Goal: Task Accomplishment & Management: Use online tool/utility

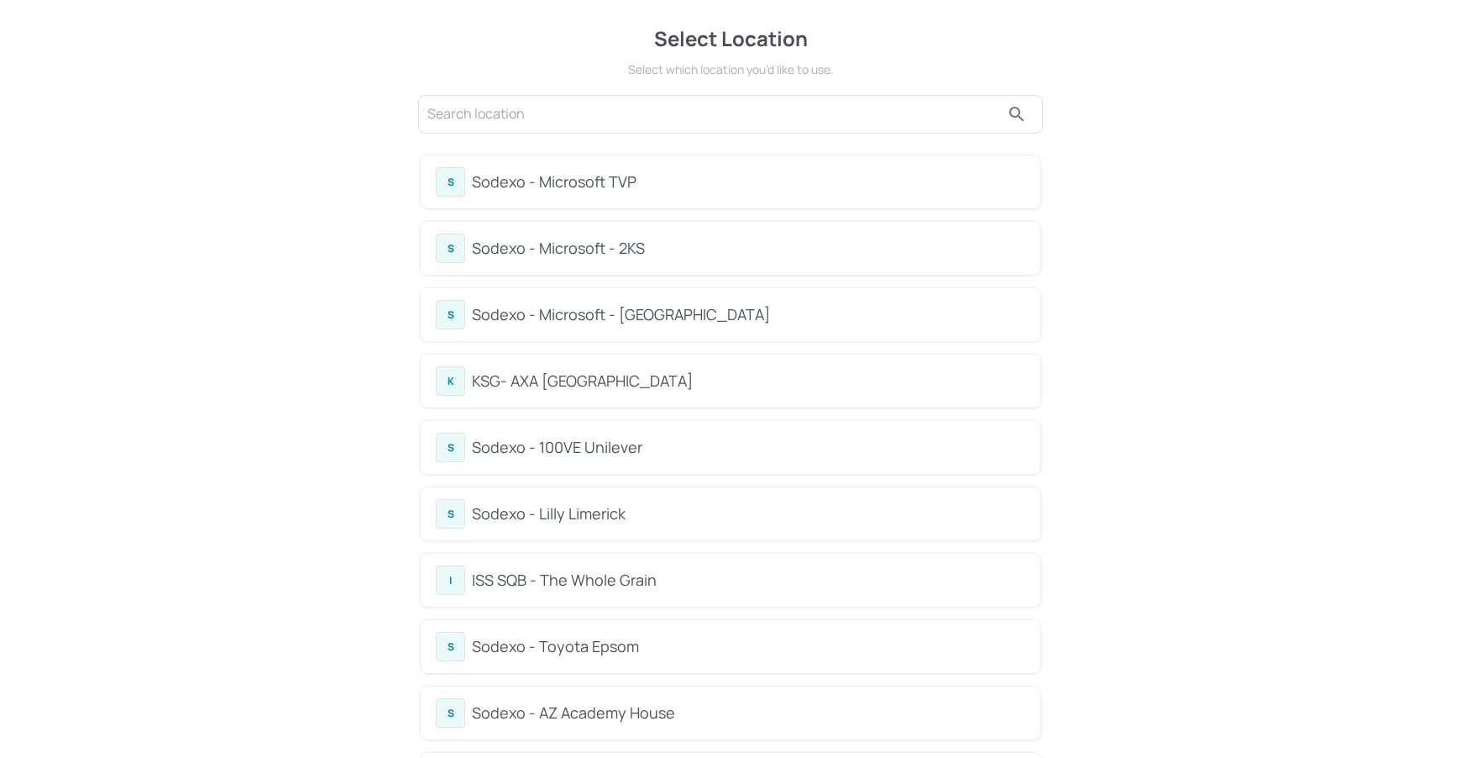
scroll to position [7, 0]
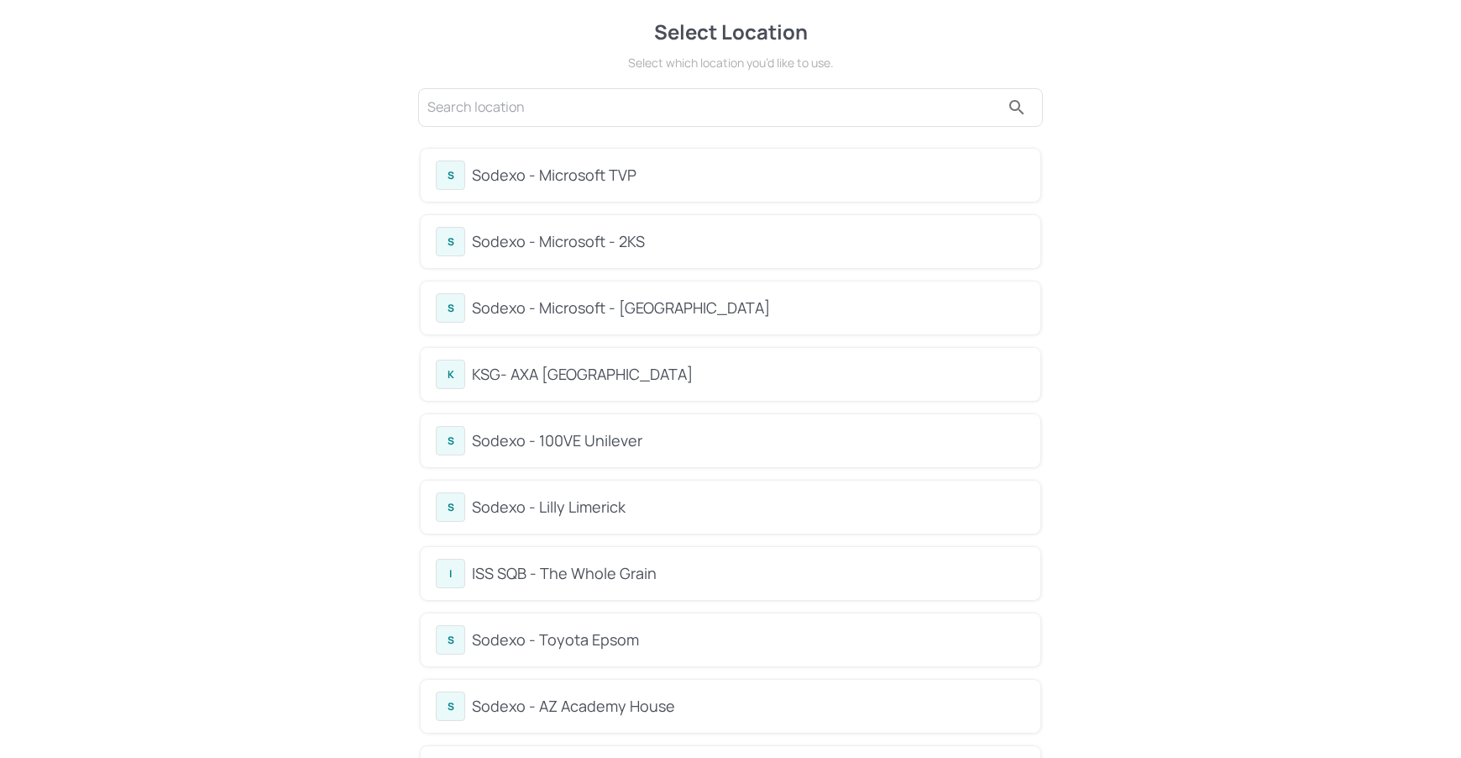
click at [634, 300] on div "Sodexo - Microsoft - [GEOGRAPHIC_DATA]" at bounding box center [749, 307] width 554 height 23
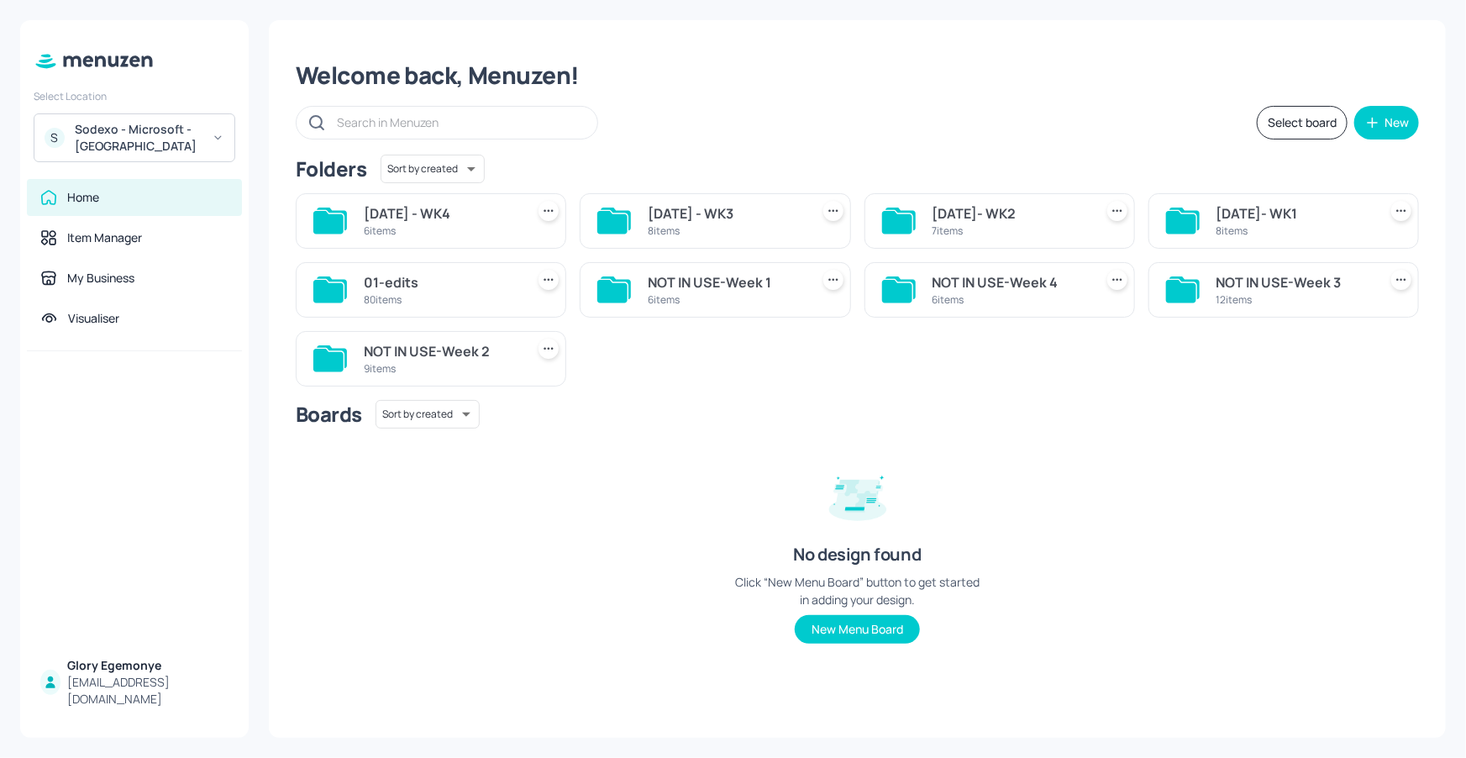
click at [899, 222] on icon at bounding box center [897, 222] width 30 height 23
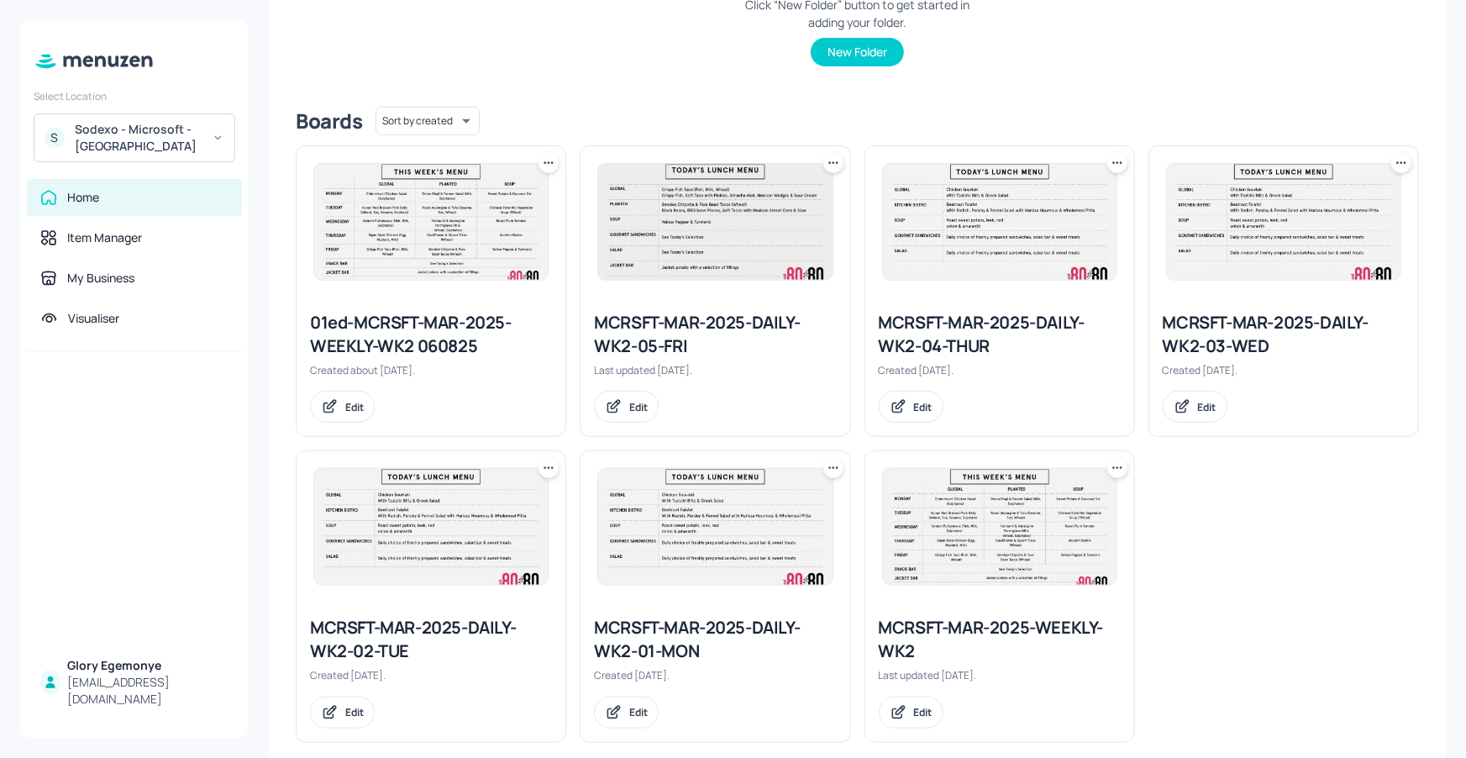
scroll to position [355, 0]
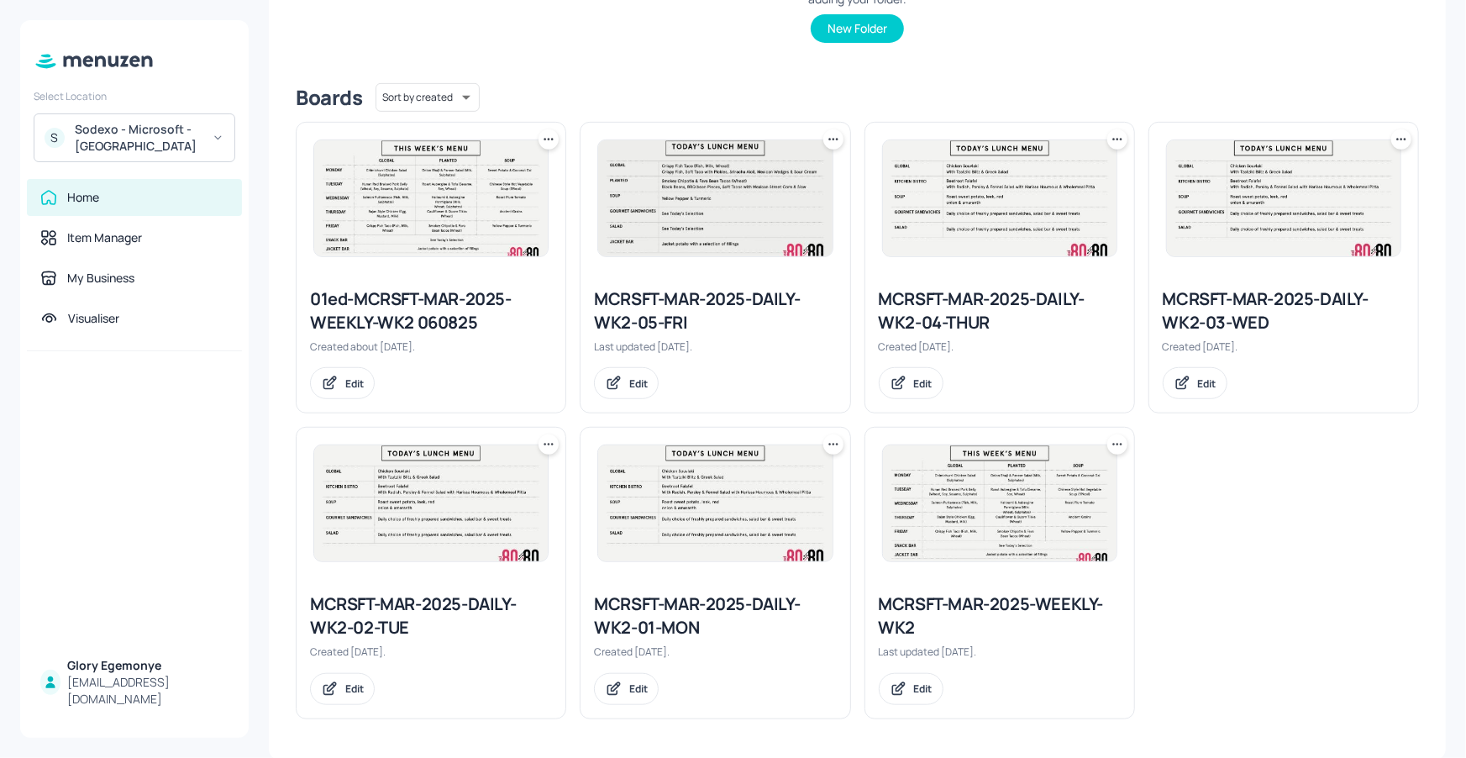
click at [1118, 440] on icon at bounding box center [1117, 444] width 17 height 17
click at [1043, 508] on p "Duplicate" at bounding box center [1030, 506] width 45 height 15
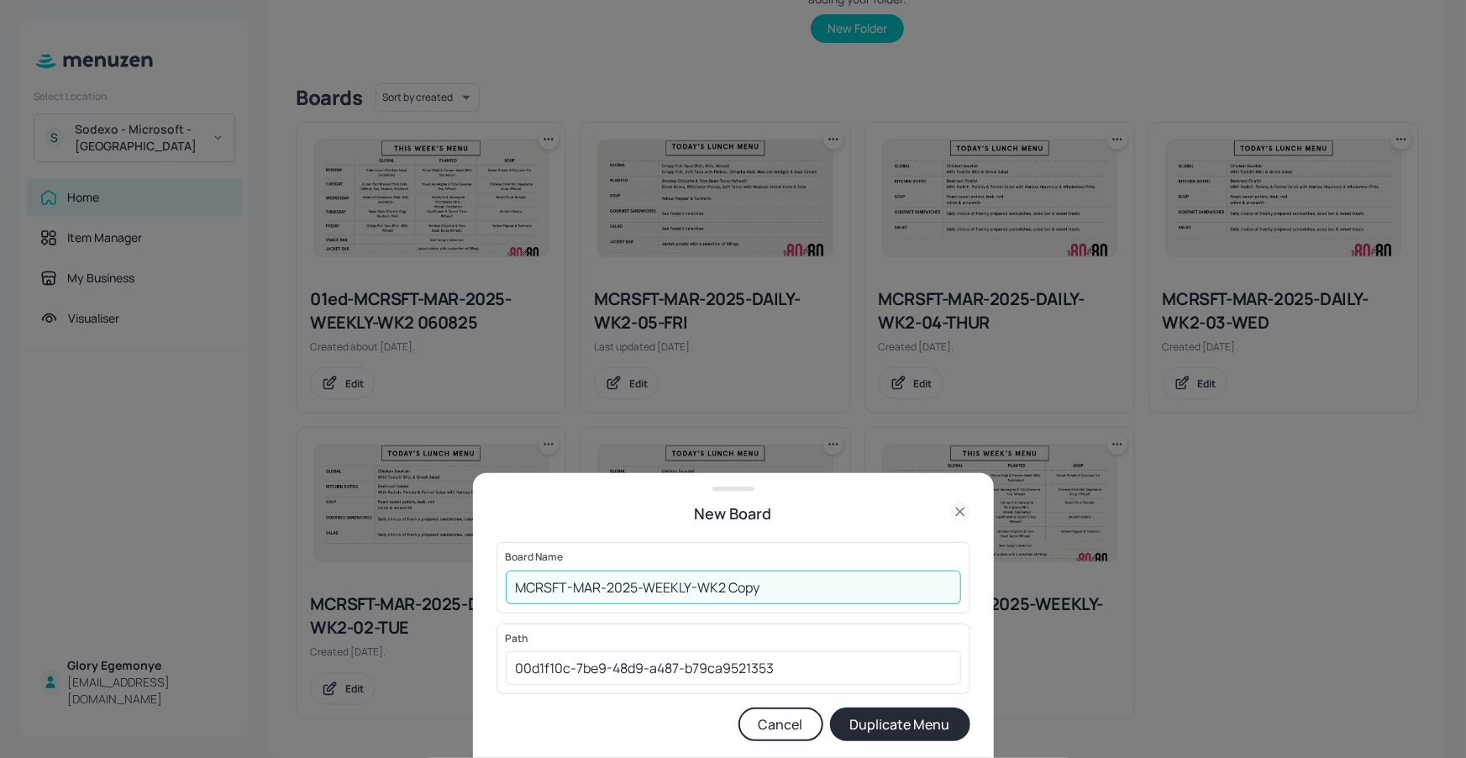
click at [799, 584] on input "MCRSFT-MAR-2025-WEEKLY-WK2 Copy" at bounding box center [733, 587] width 455 height 34
click at [511, 580] on input "MCRSFT-MAR-2025-WEEKLY-WK2-010925" at bounding box center [733, 587] width 455 height 34
type input "HALO-MCRSFT-MAR-2025-WEEKLY-WK2-010925"
click at [898, 721] on button "Duplicate Menu" at bounding box center [900, 724] width 140 height 34
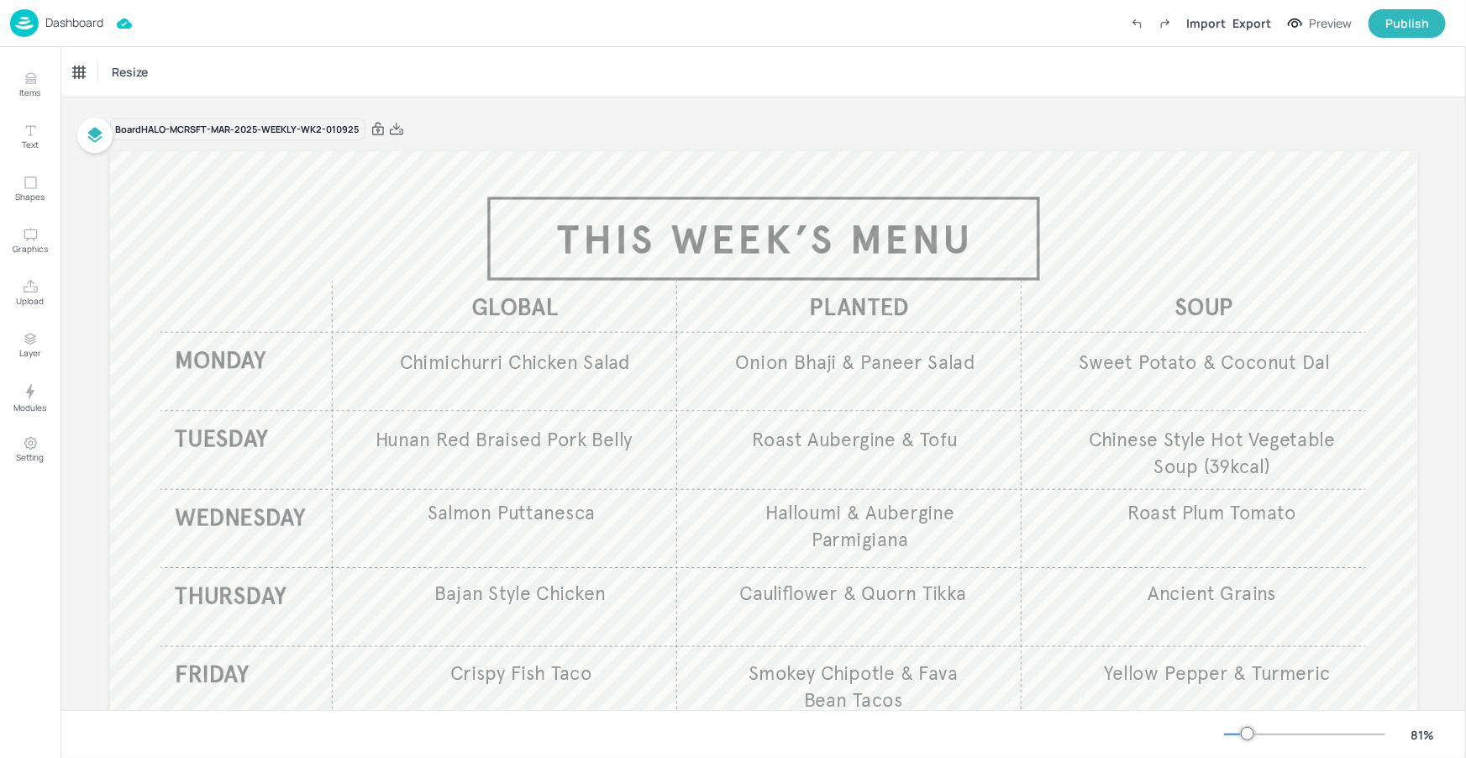
click at [59, 7] on div "Dashboard Import Export Preview Publish" at bounding box center [727, 23] width 1435 height 46
click at [76, 20] on p "Dashboard" at bounding box center [74, 23] width 58 height 12
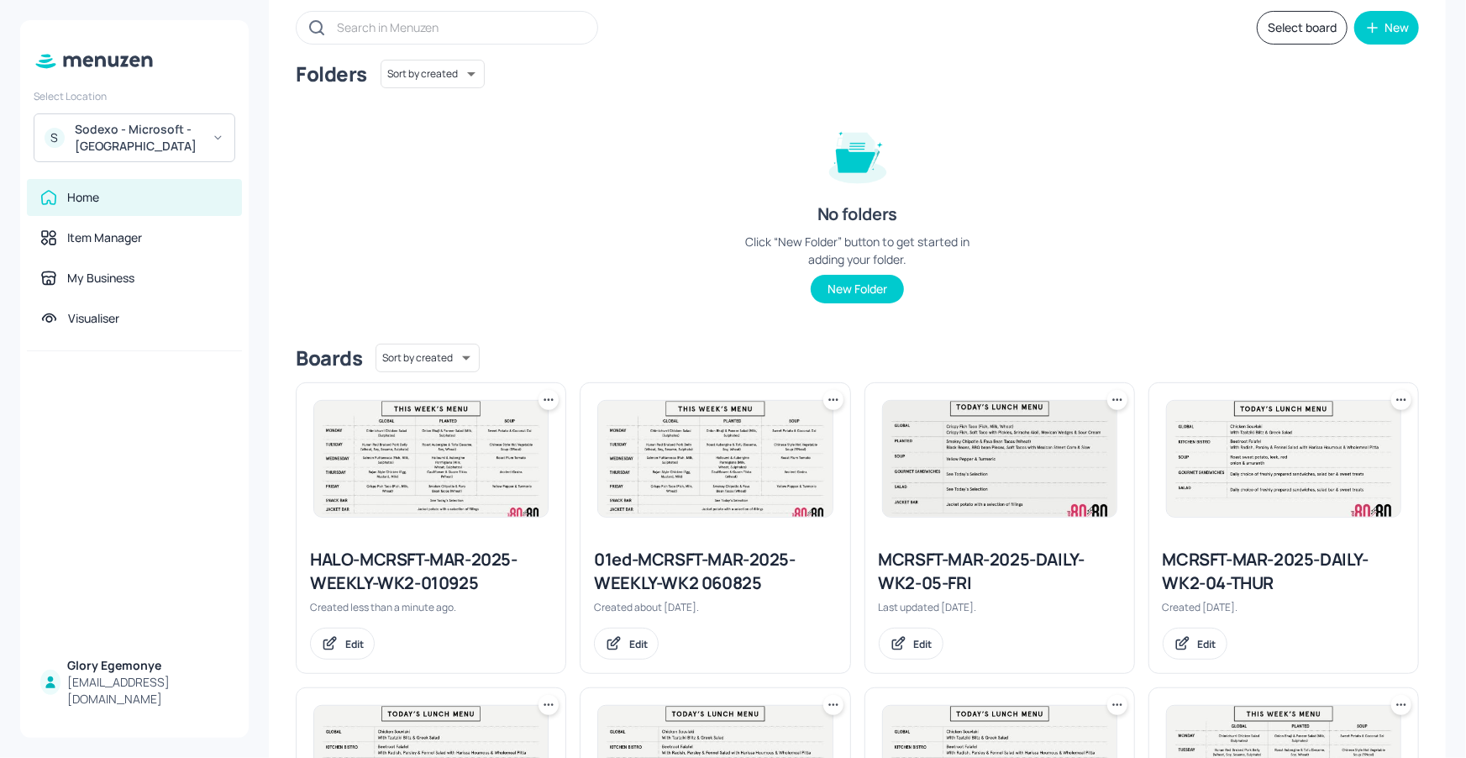
scroll to position [114, 0]
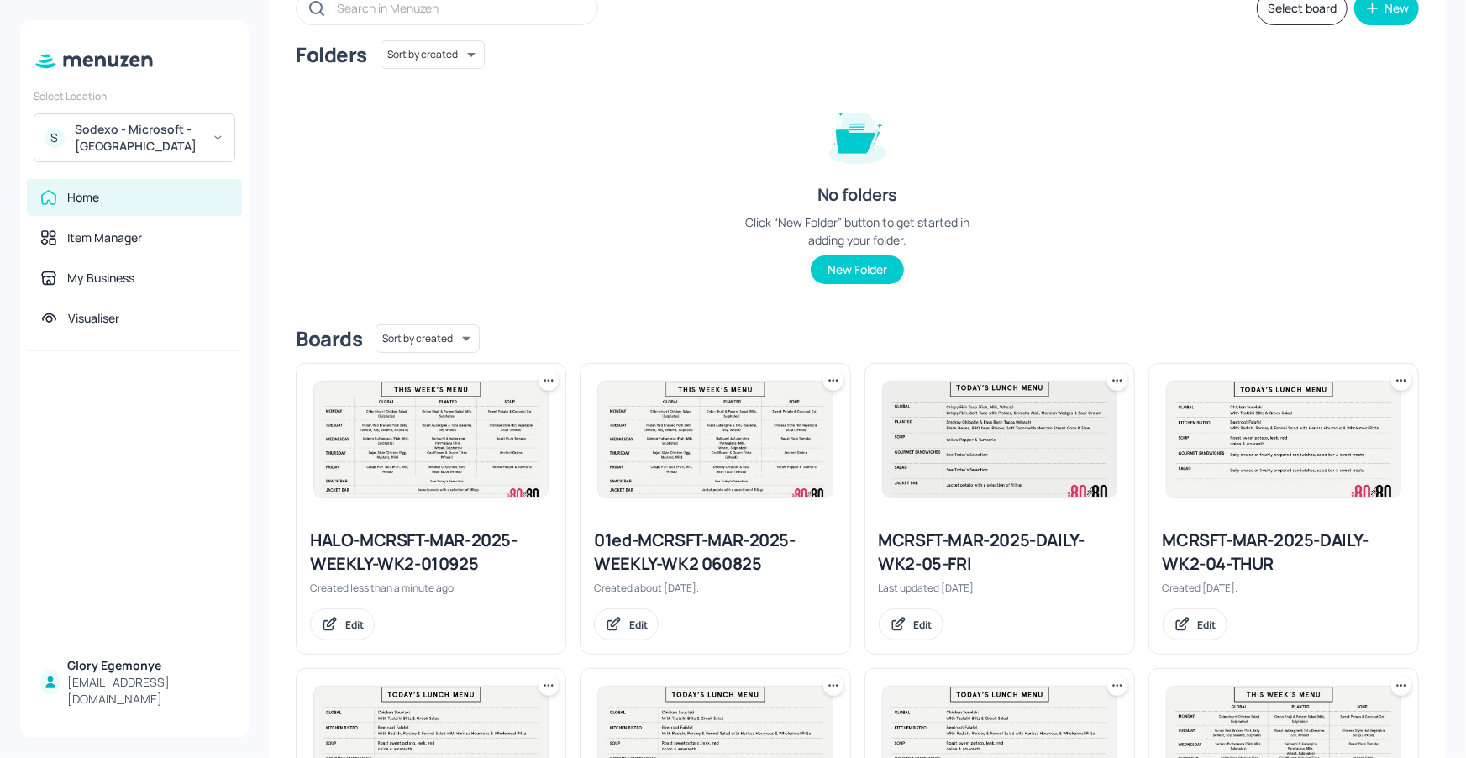
click at [538, 380] on div at bounding box center [548, 380] width 20 height 20
click at [514, 411] on div "Rename" at bounding box center [484, 414] width 134 height 29
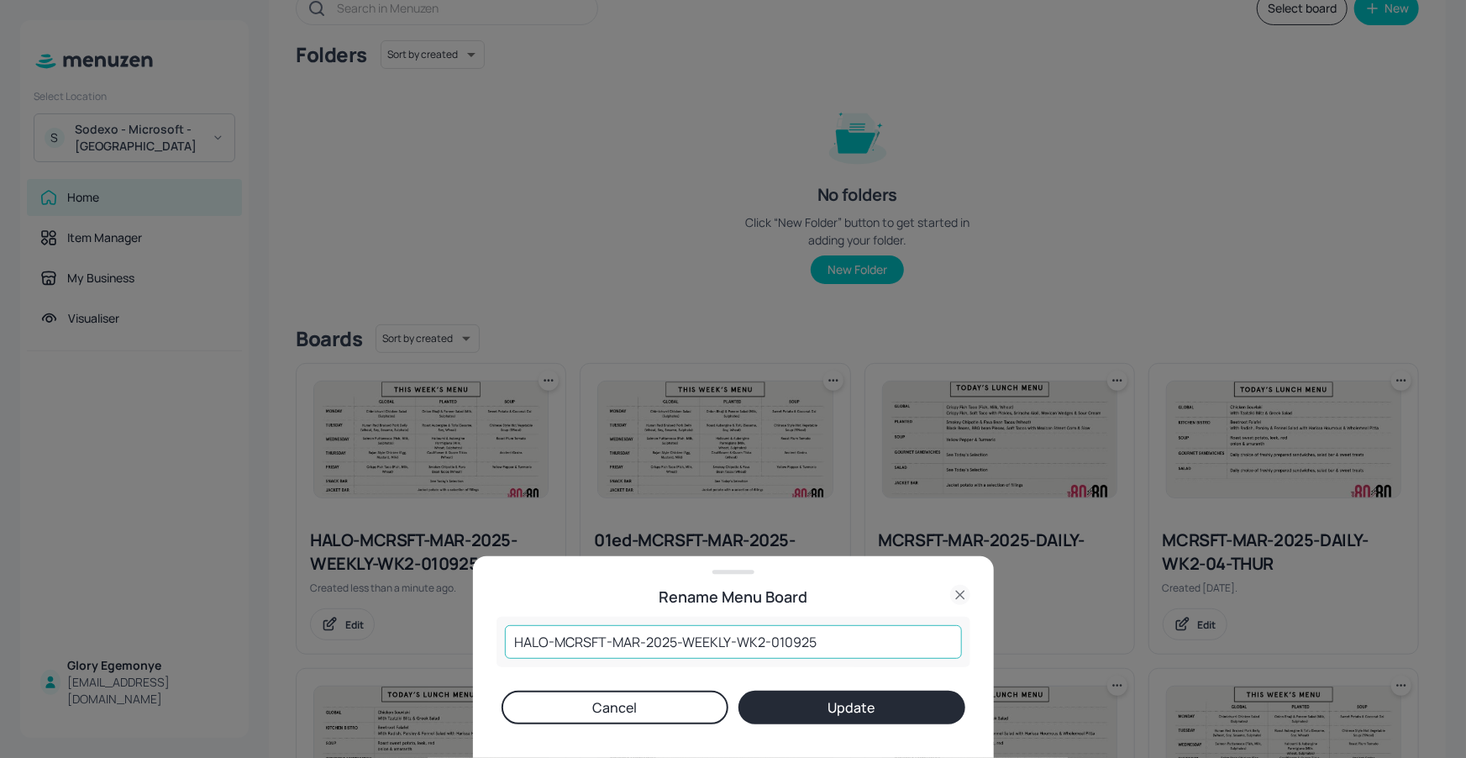
click at [798, 640] on input "HALO-MCRSFT-MAR-2025-WEEKLY-WK2-010925" at bounding box center [733, 642] width 457 height 34
type input "HALO-MCRSFT-MAR-2025-WEEKLY-WK2-011025"
click at [805, 714] on button "Update" at bounding box center [851, 707] width 227 height 34
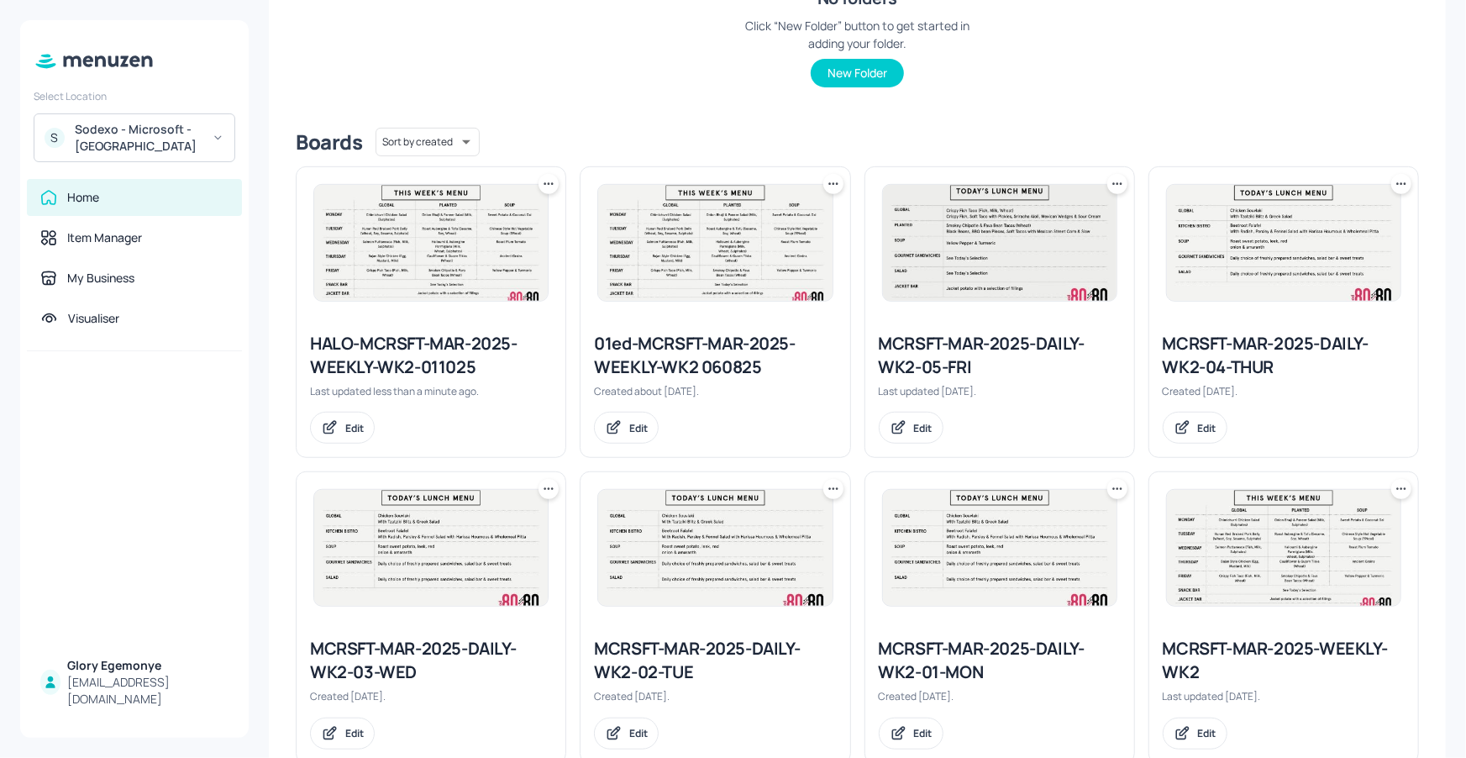
scroll to position [355, 0]
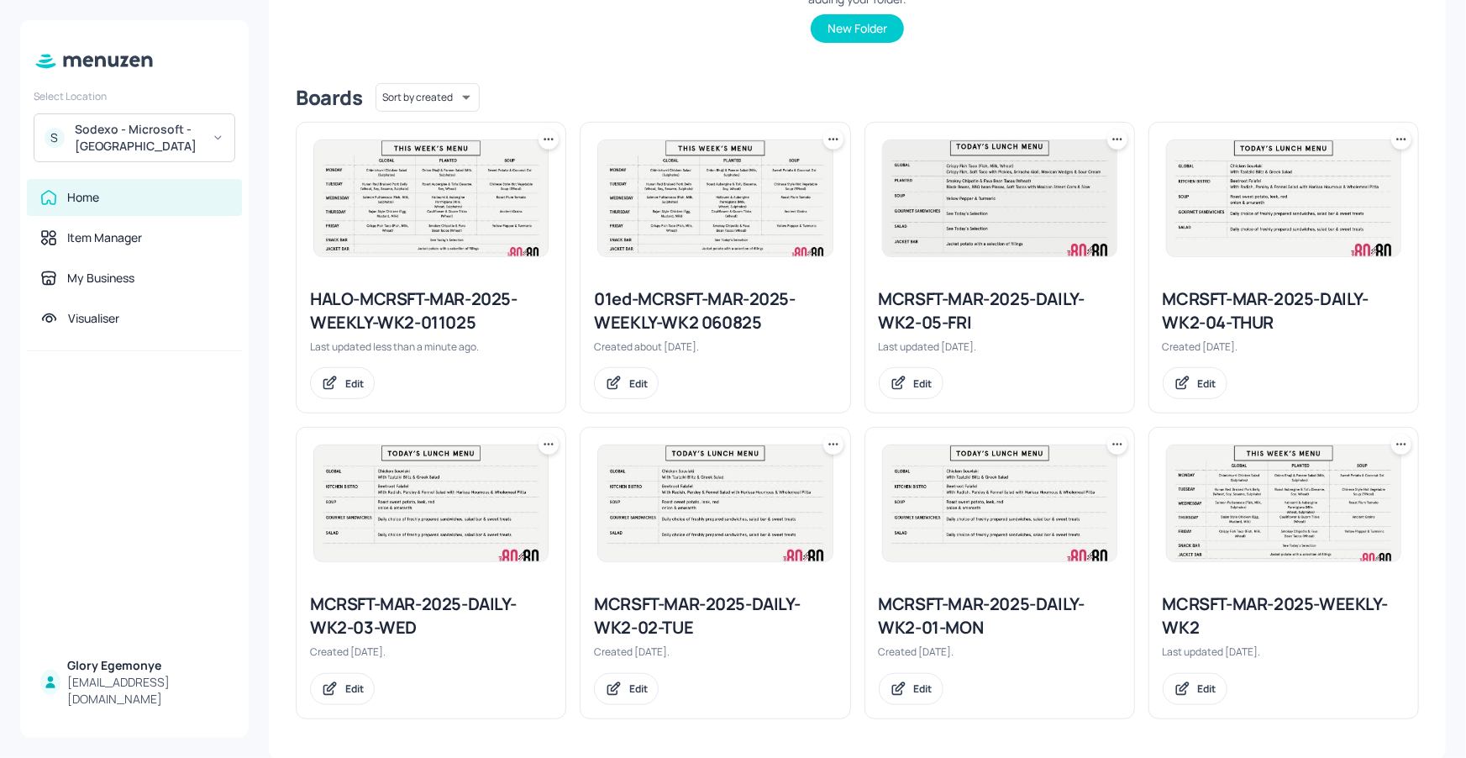
click at [542, 443] on icon at bounding box center [548, 444] width 17 height 17
click at [507, 504] on div "Duplicate" at bounding box center [484, 506] width 134 height 29
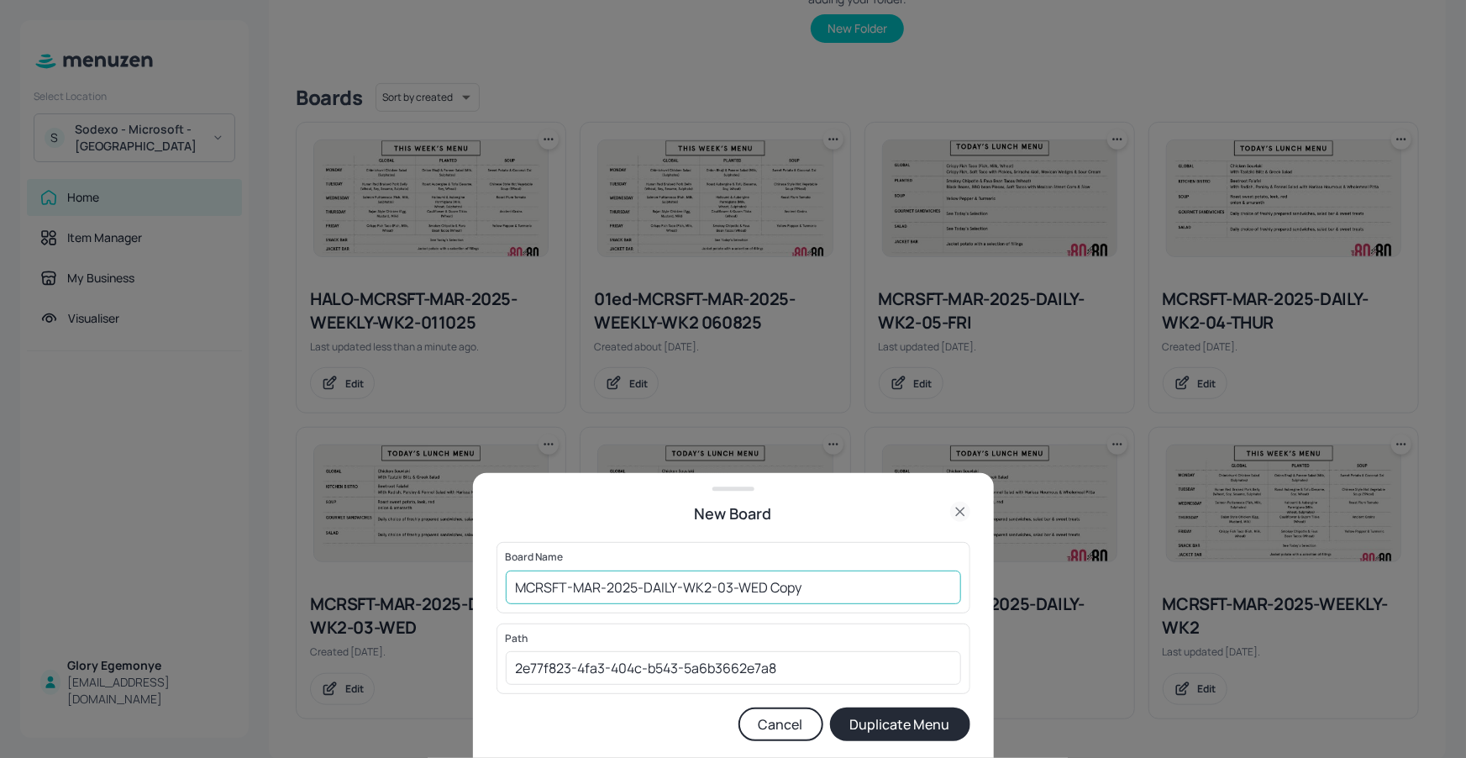
click at [815, 579] on input "MCRSFT-MAR-2025-DAILY-WK2-03-WED Copy" at bounding box center [733, 587] width 455 height 34
click at [514, 585] on input "MCRSFT-MAR-2025-DAILY-WK2-03-WED-011025" at bounding box center [733, 587] width 455 height 34
type input "HALO-MCRSFT-MAR-2025-DAILY-WK2-03-WED-011025"
click at [932, 722] on button "Duplicate Menu" at bounding box center [900, 724] width 140 height 34
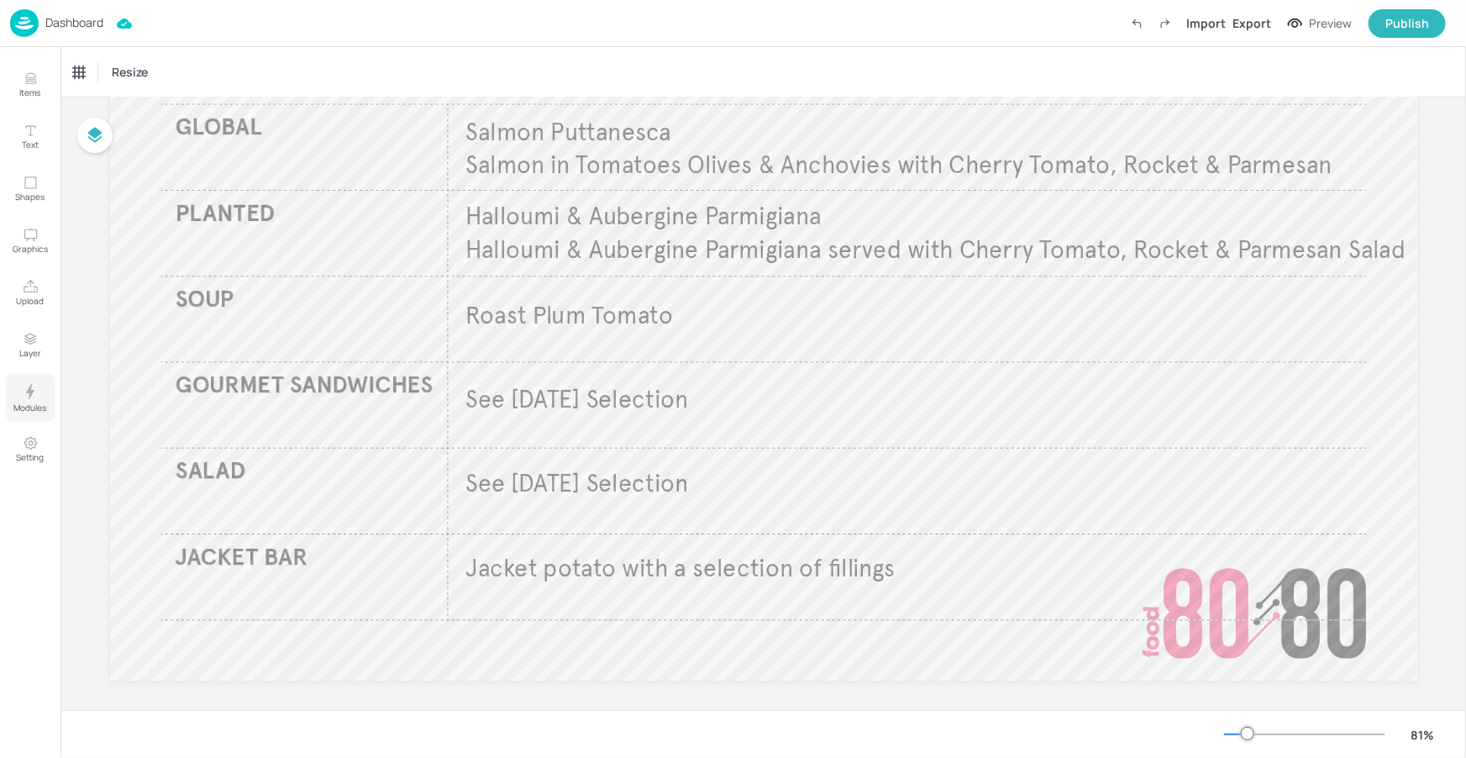
scroll to position [218, 0]
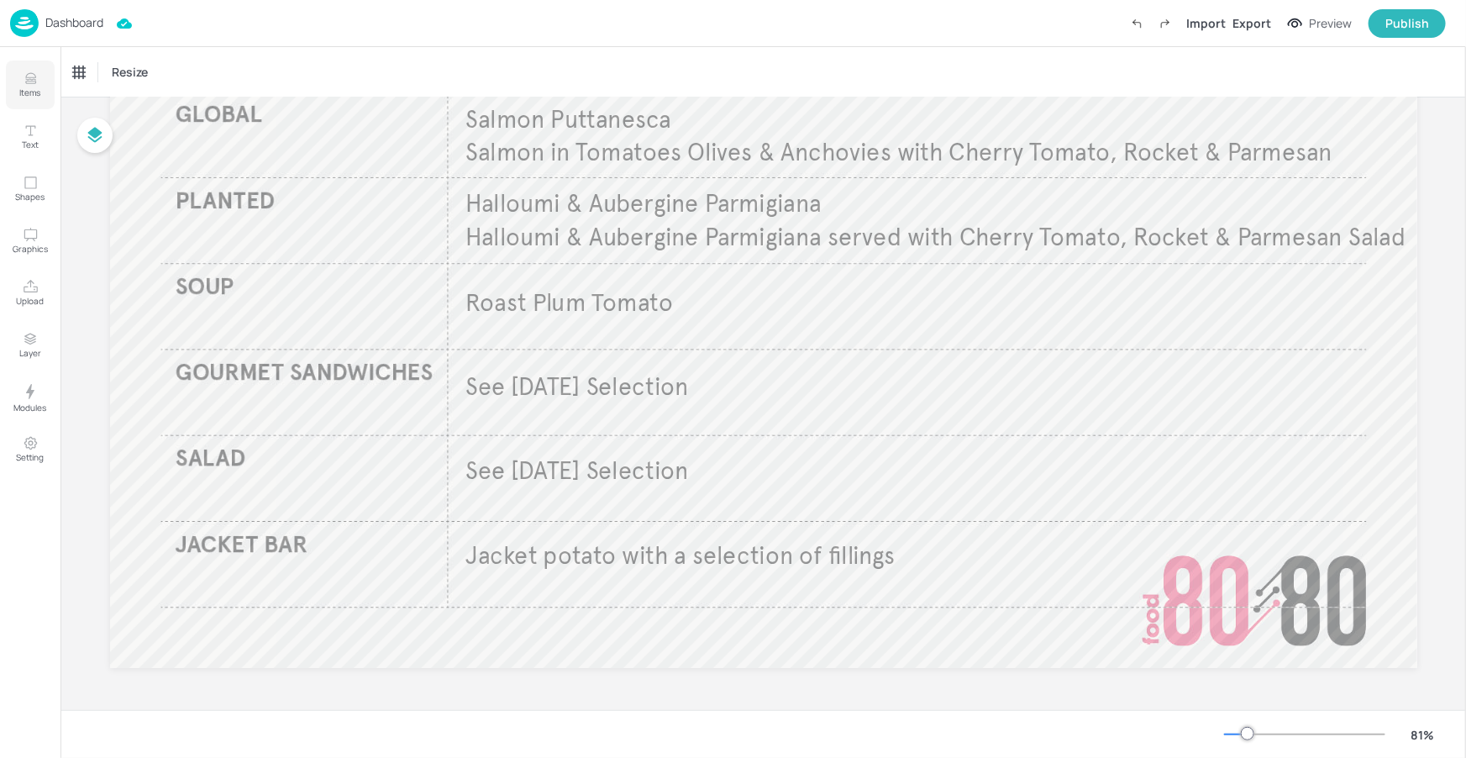
click at [34, 82] on icon "Items" at bounding box center [30, 82] width 10 height 2
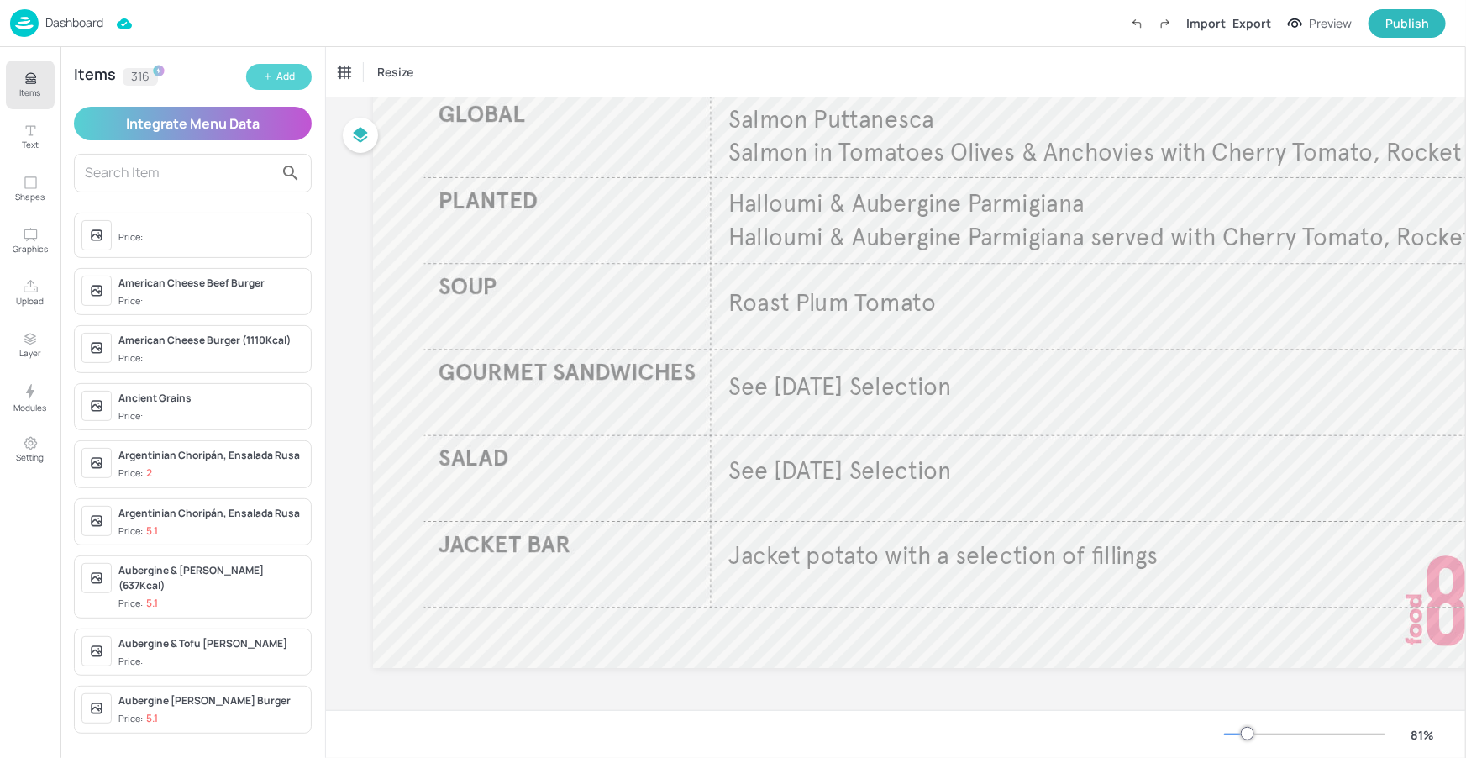
click at [276, 78] on div "Add" at bounding box center [285, 77] width 18 height 16
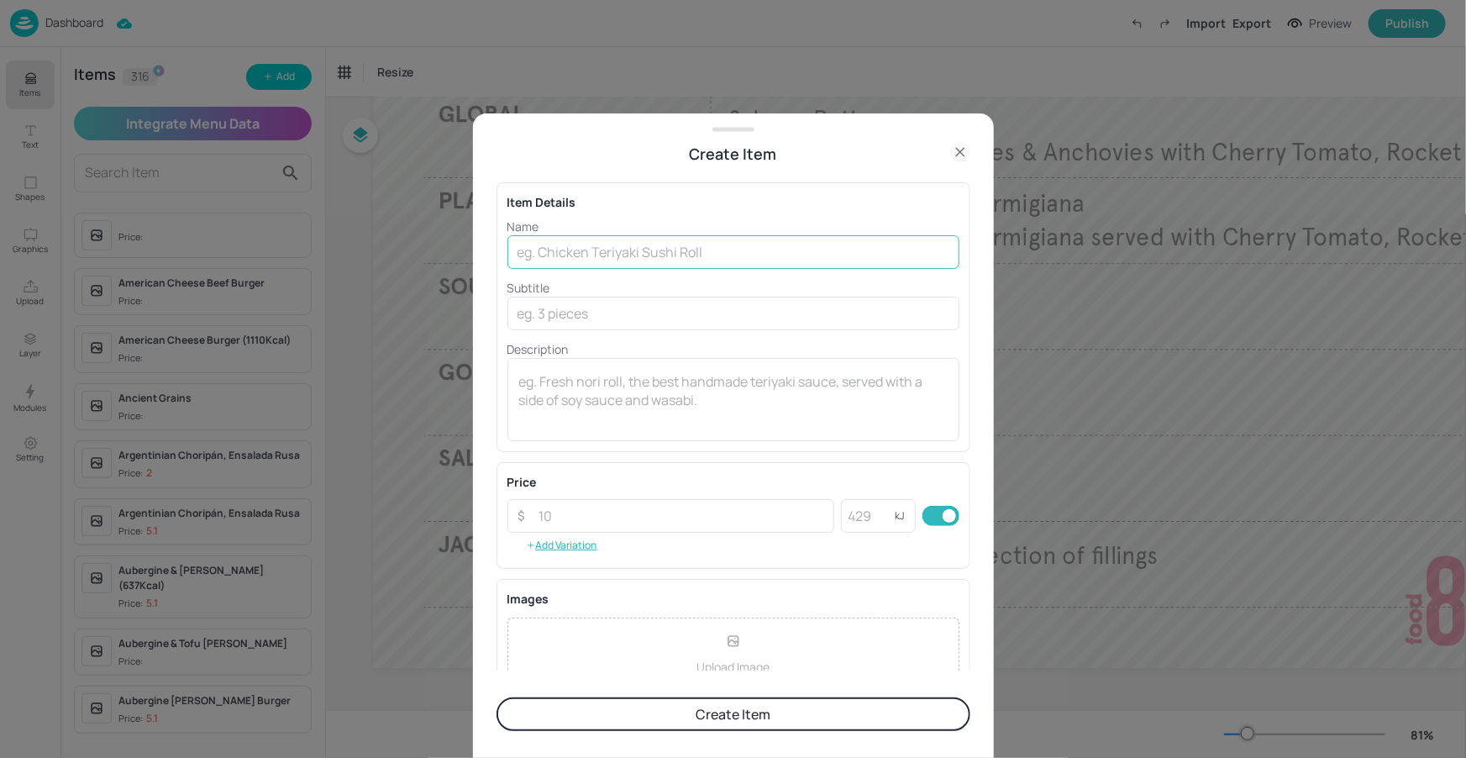
click at [626, 254] on input "text" at bounding box center [733, 252] width 452 height 34
paste input "Tofu "Ropa Vieja""
type input "Tofu "Ropa Vieja""
click at [558, 328] on input "text" at bounding box center [733, 313] width 452 height 34
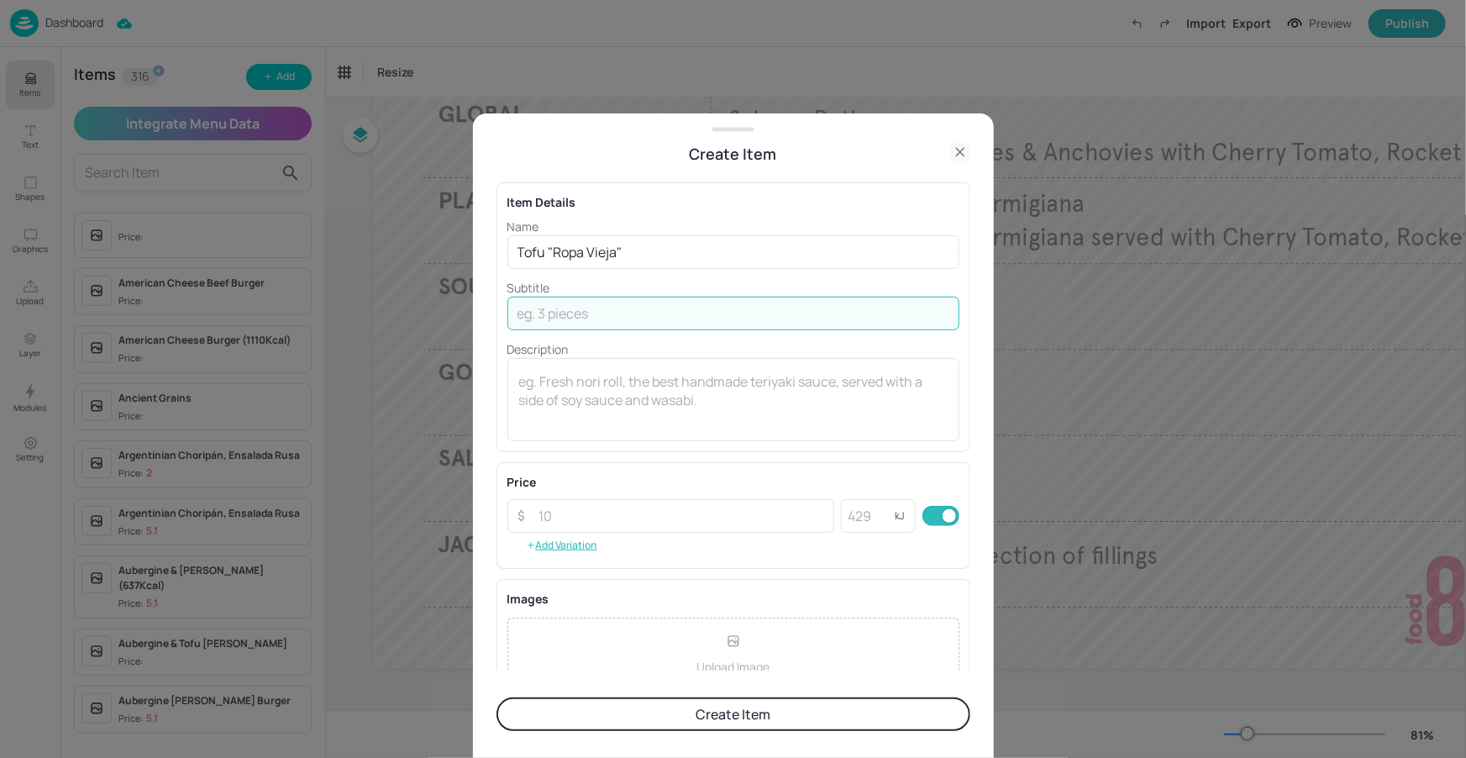
paste input "tofu cooked in a rich tomato sauce with bell peppers garlic and spices served w…"
drag, startPoint x: 572, startPoint y: 307, endPoint x: 521, endPoint y: 305, distance: 51.3
click at [436, 306] on div "Create Item Item Details Name Tofu "Ropa Vieja" ​ Subtitle tofu cooked in a ric…" at bounding box center [733, 379] width 1466 height 758
click at [522, 308] on input "tofu cooked in a rich tomato sauce with bell peppers garlic and spices served w…" at bounding box center [733, 313] width 452 height 34
drag, startPoint x: 830, startPoint y: 313, endPoint x: 916, endPoint y: 317, distance: 85.7
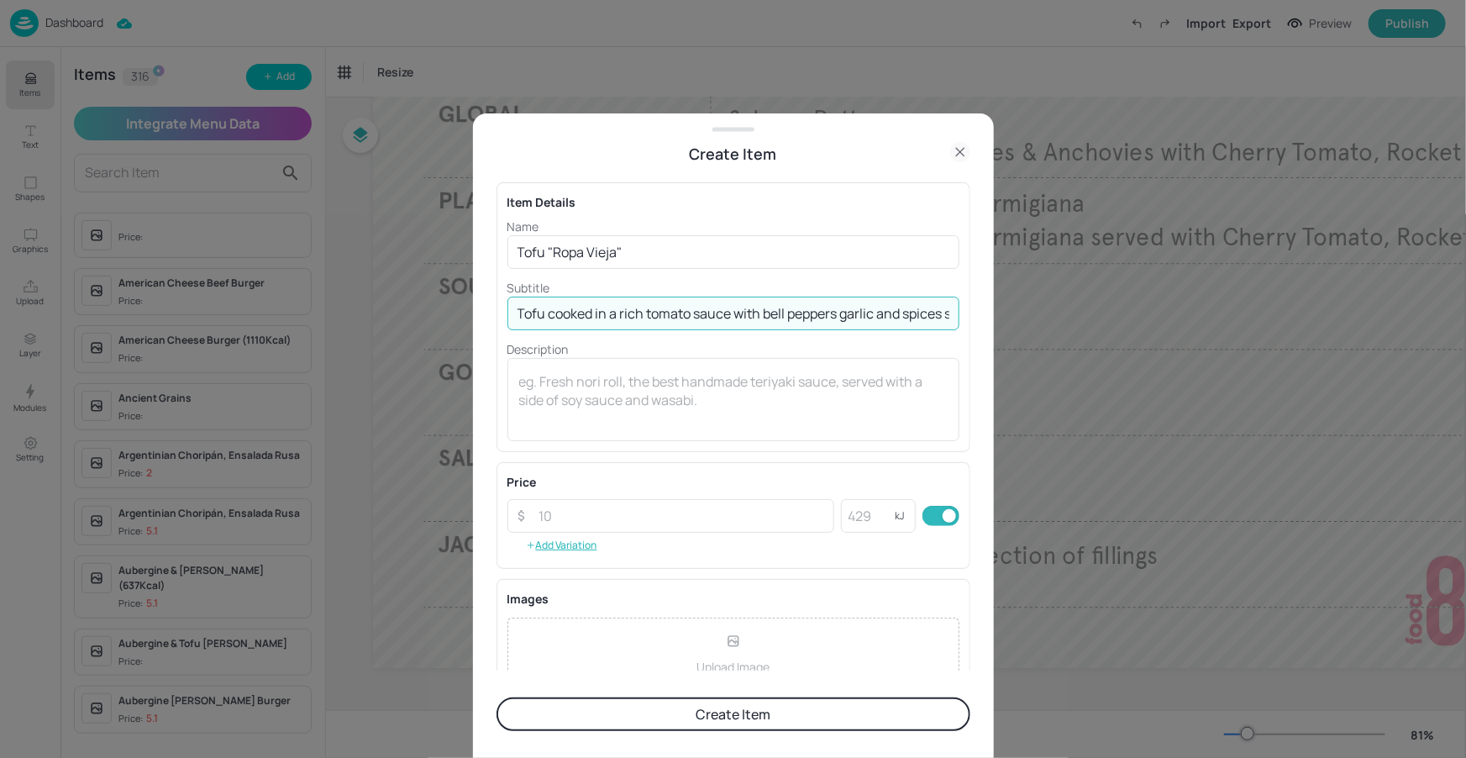
click at [928, 315] on input "Tofu cooked in a rich tomato sauce with bell peppers garlic and spices served w…" at bounding box center [733, 313] width 452 height 34
click at [902, 314] on input "Tofu cooked in a rich tomato sauce with bell peppers garlic and spices served w…" at bounding box center [733, 313] width 452 height 34
drag, startPoint x: 850, startPoint y: 317, endPoint x: 969, endPoint y: 314, distance: 119.3
click at [969, 314] on div "Item Details Name Tofu "Ropa Vieja" ​ Subtitle Tofu cooked in a rich tomato sau…" at bounding box center [733, 417] width 474 height 505
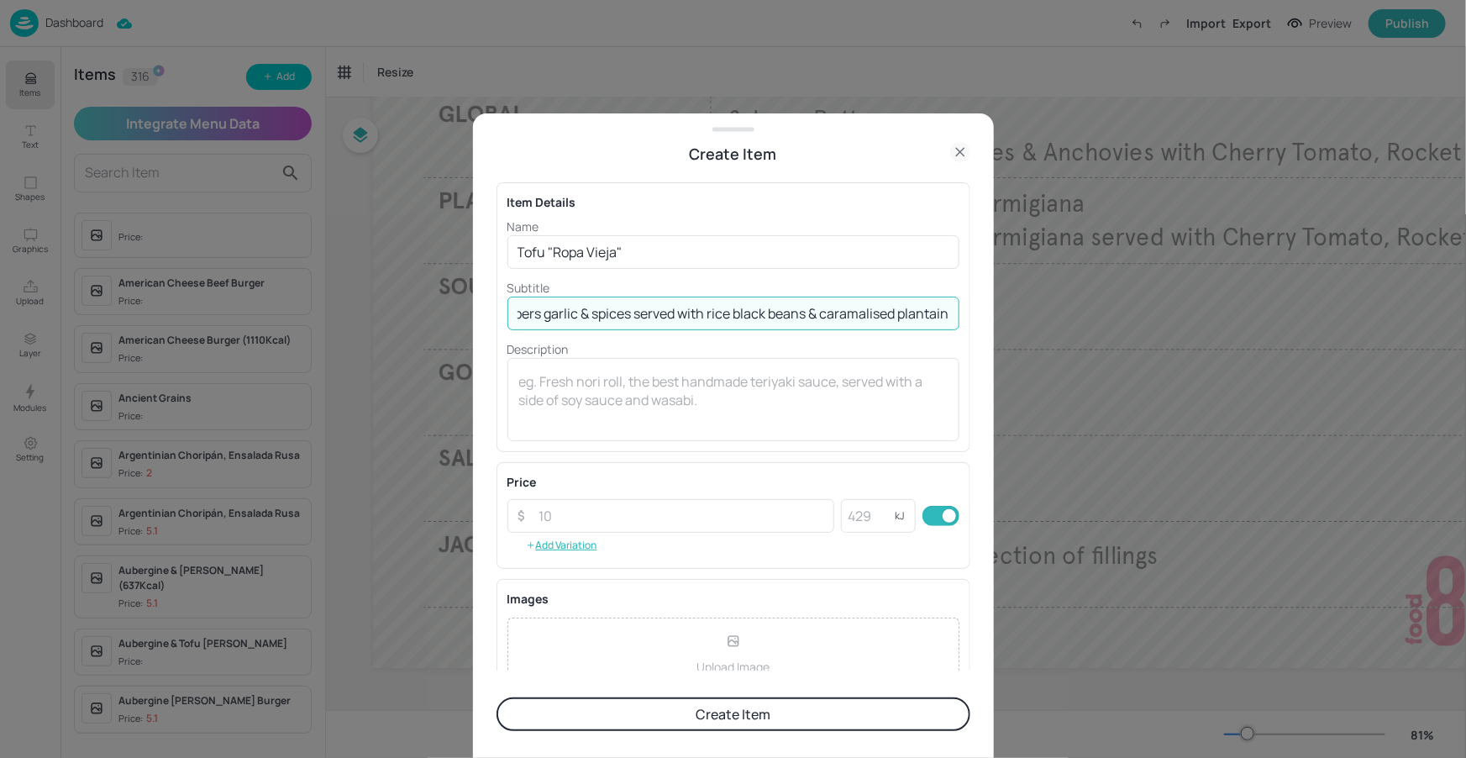
click at [763, 314] on input "Tofu cooked in a rich tomato sauce with bell peppers garlic & spices served wit…" at bounding box center [733, 313] width 452 height 34
click at [858, 311] on input "Tofu cooked in a rich tomato sauce with bell peppers garlic & spices served wit…" at bounding box center [733, 313] width 452 height 34
type input "Tofu cooked in a rich tomato sauce with bell peppers garlic & spices served wit…"
click at [617, 517] on input "number" at bounding box center [682, 516] width 306 height 34
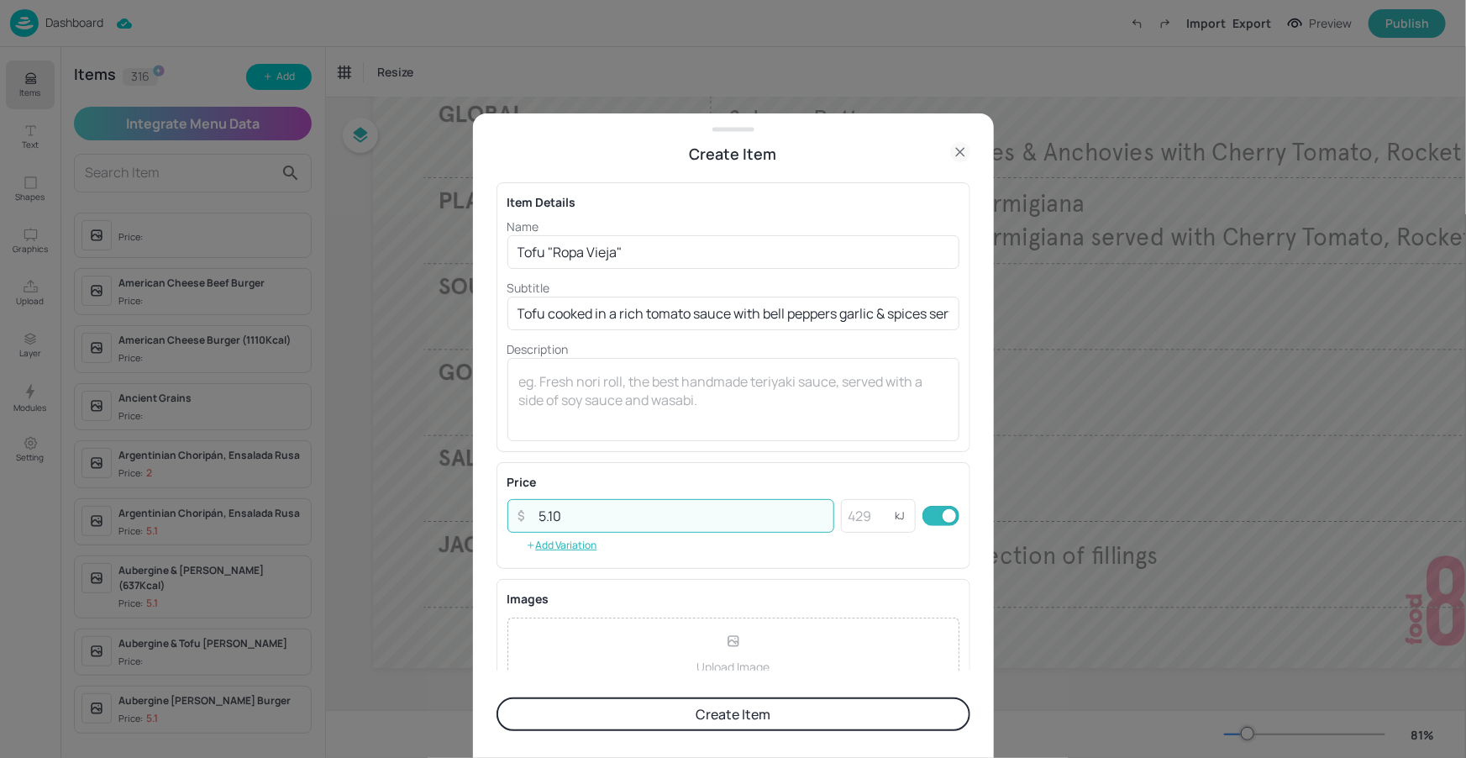
type input "5.10"
click at [695, 449] on div "Item Details Name Tofu "Ropa Vieja" ​ Subtitle Tofu cooked in a rich tomato sau…" at bounding box center [733, 317] width 474 height 270
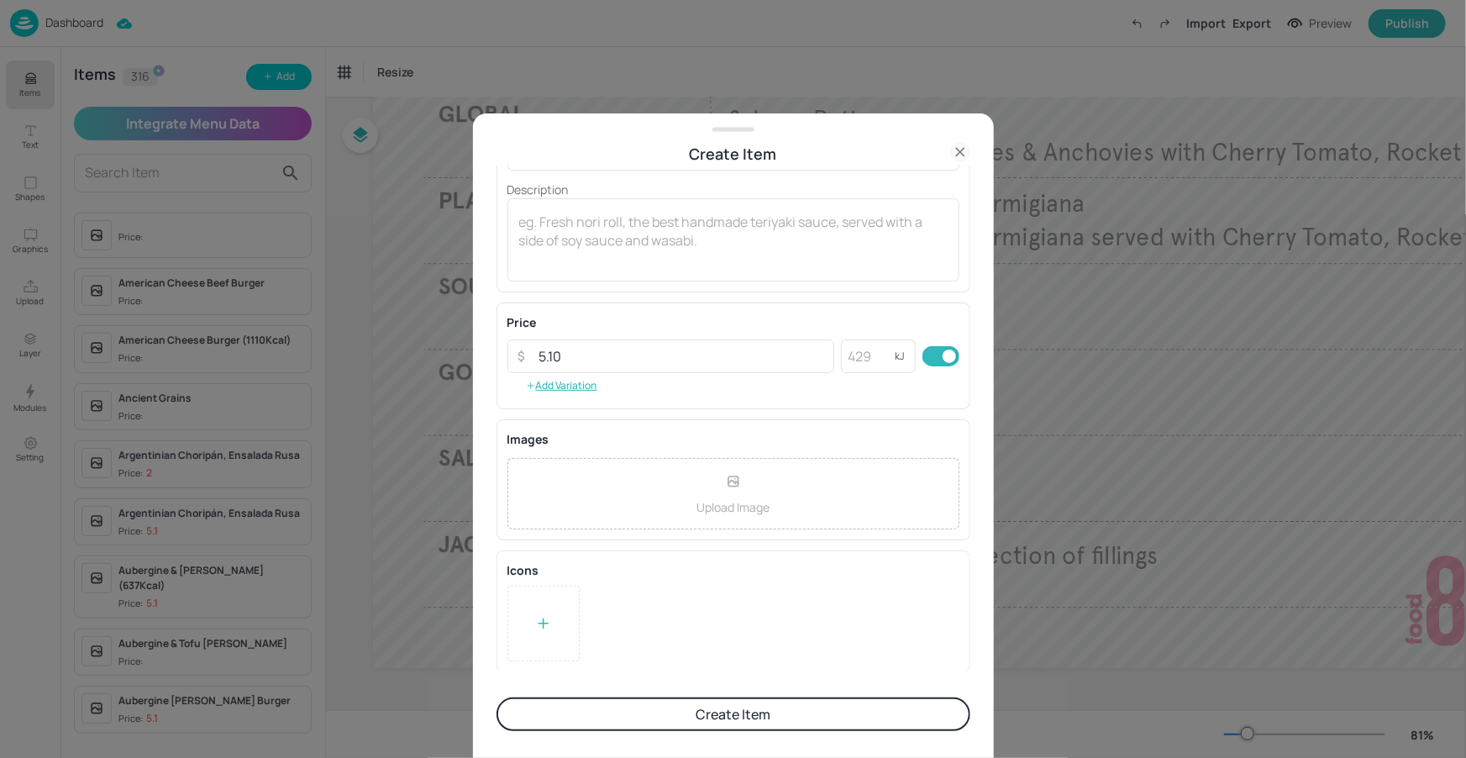
click at [533, 606] on div at bounding box center [543, 623] width 72 height 76
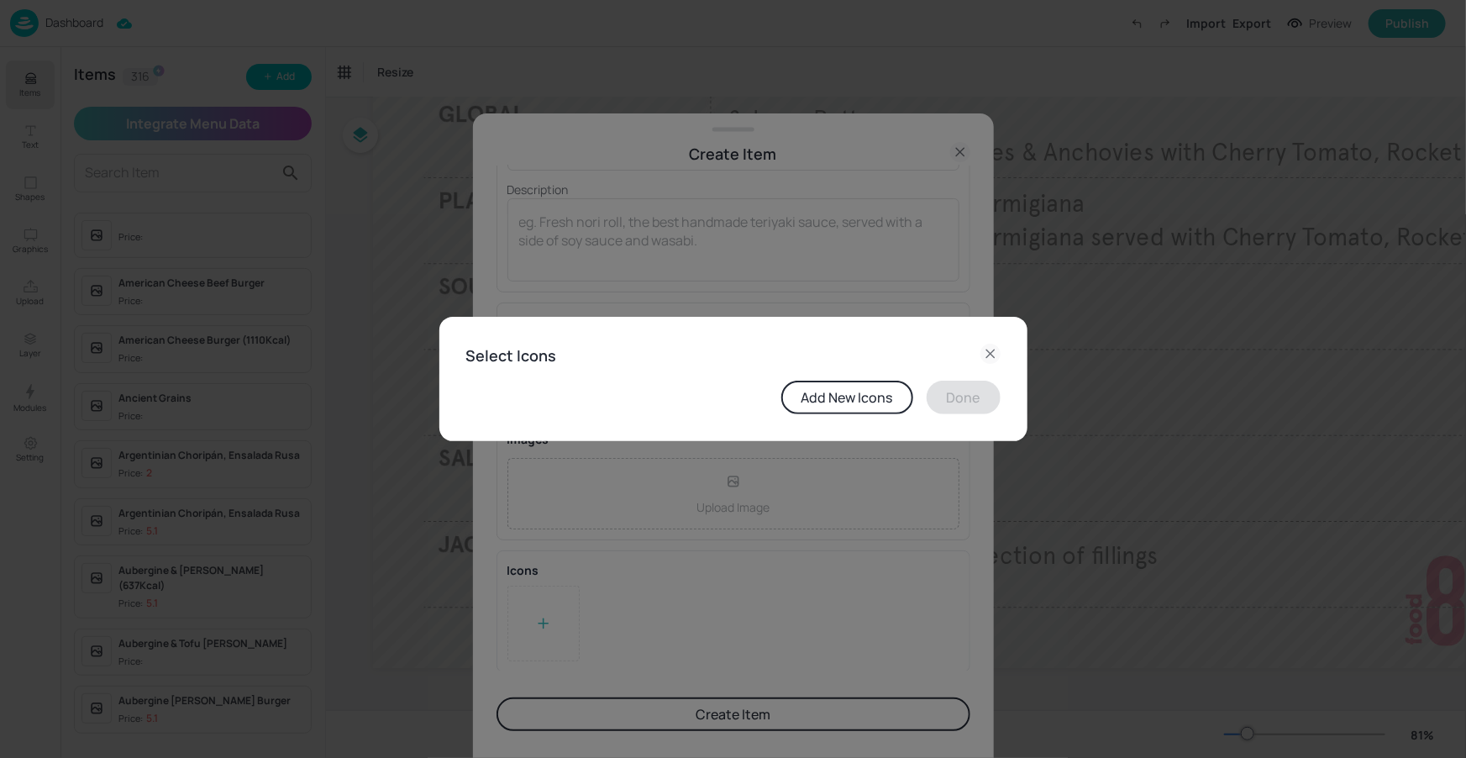
drag, startPoint x: 997, startPoint y: 350, endPoint x: 873, endPoint y: 488, distance: 185.5
click at [997, 350] on icon at bounding box center [990, 354] width 20 height 20
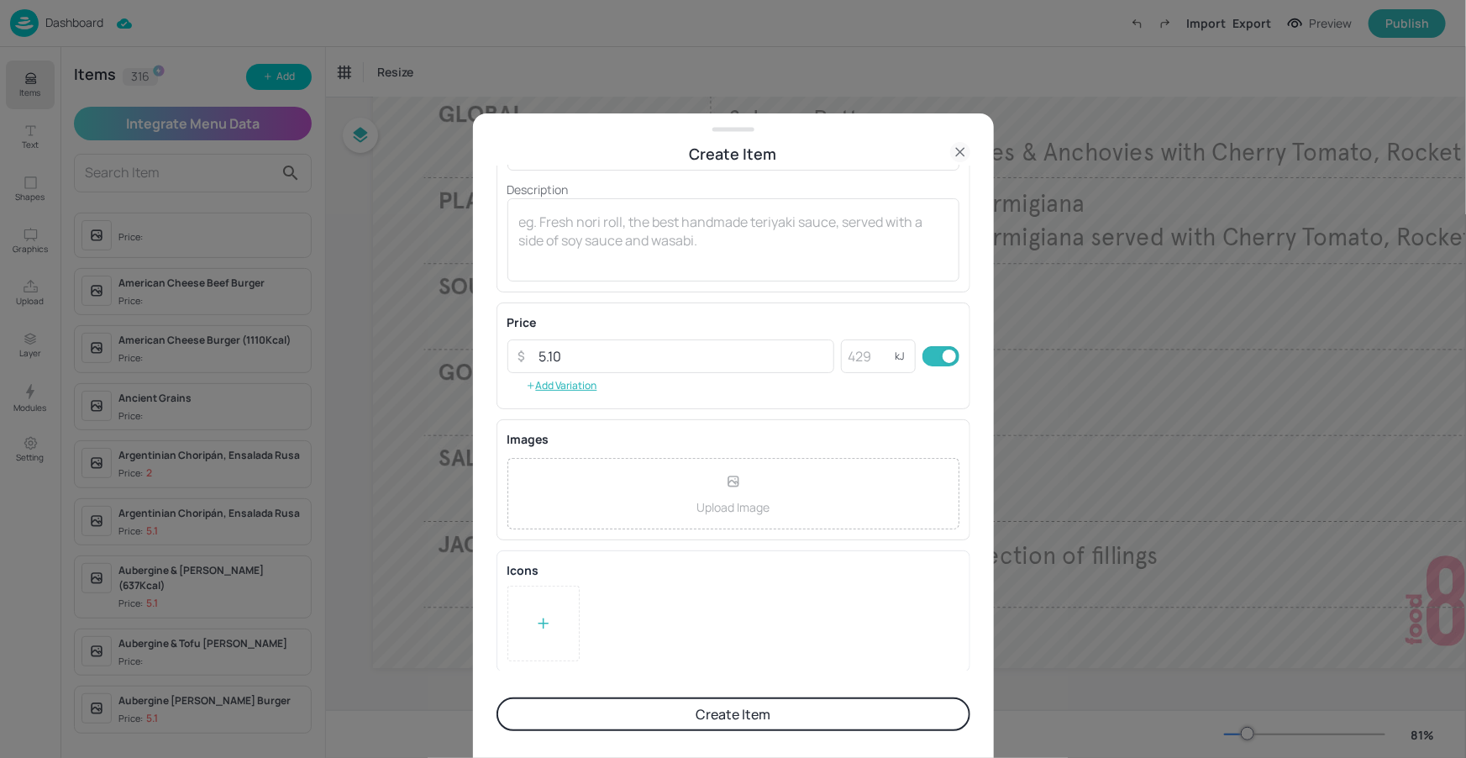
click at [679, 719] on button "Create Item" at bounding box center [733, 714] width 474 height 34
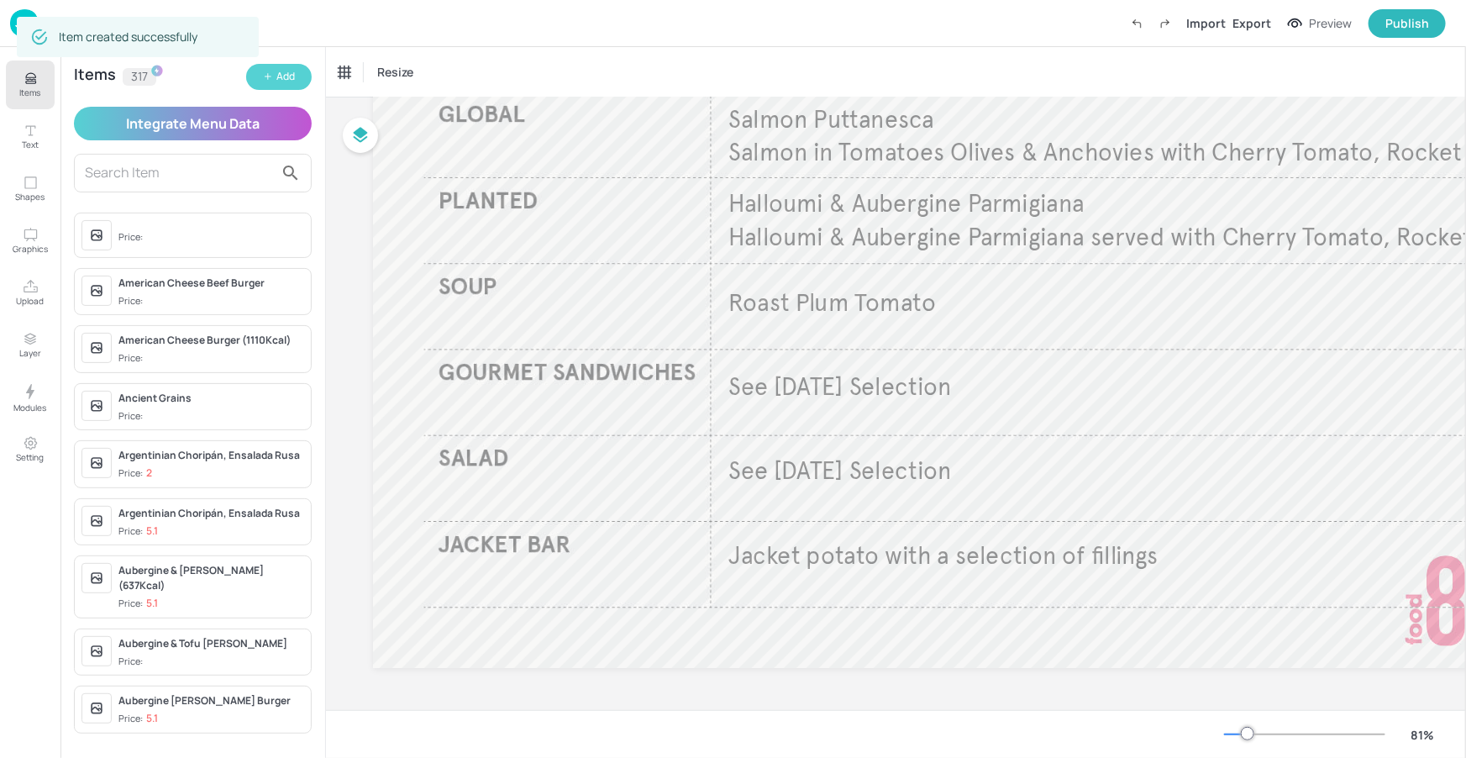
click at [287, 80] on div "Add" at bounding box center [285, 77] width 18 height 16
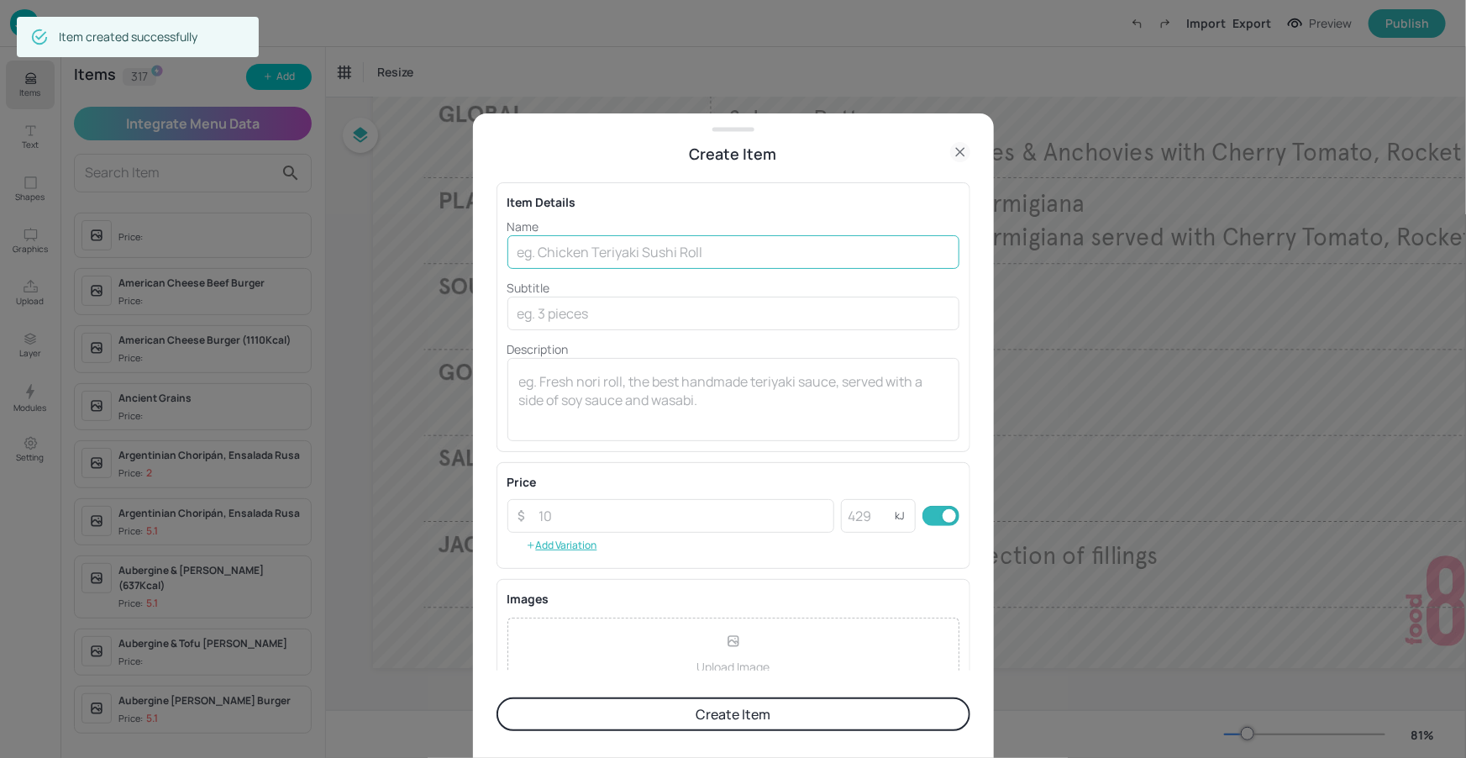
click at [607, 243] on input "text" at bounding box center [733, 252] width 452 height 34
paste input "Galinha Caipira"
type input "Galinha Caipira"
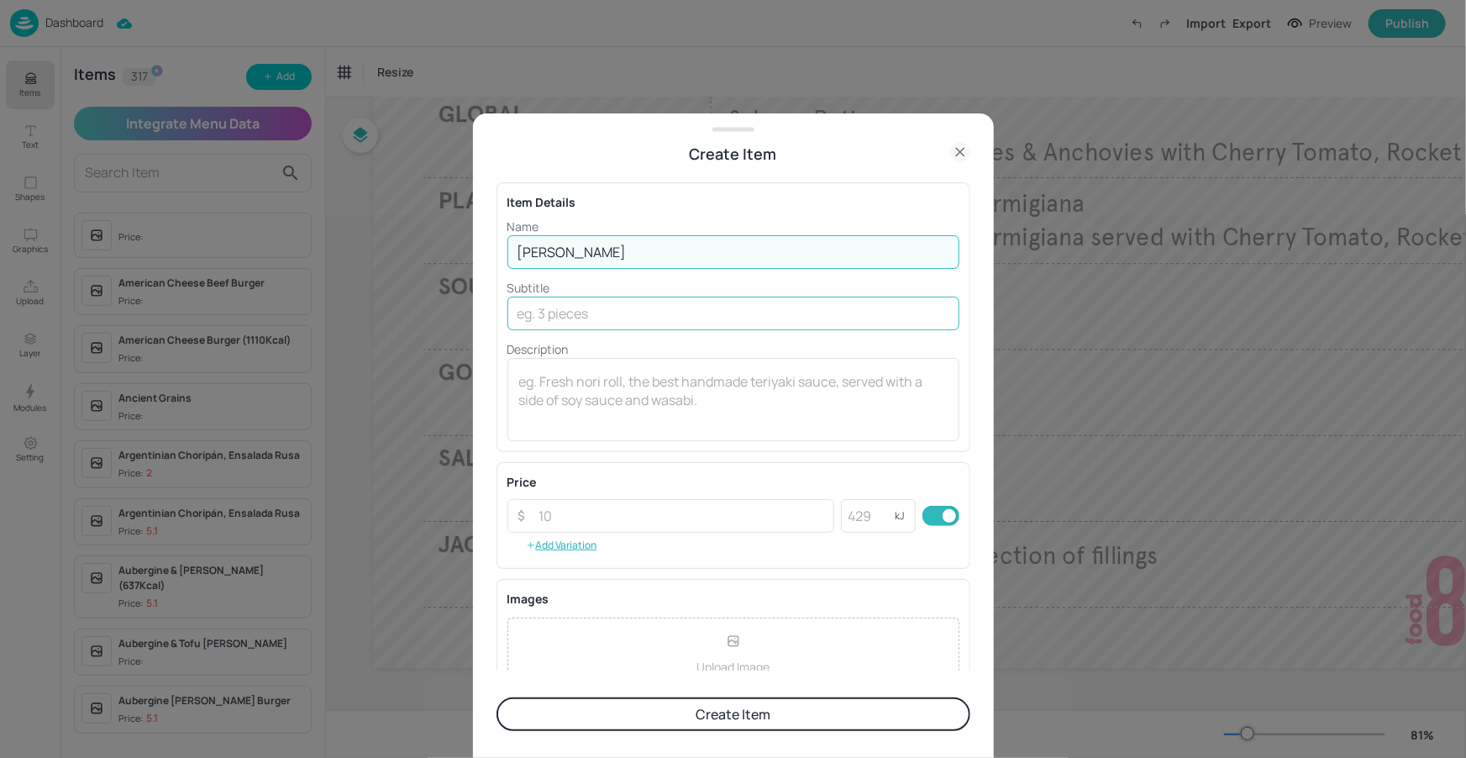
click at [621, 311] on input "text" at bounding box center [733, 313] width 452 height 34
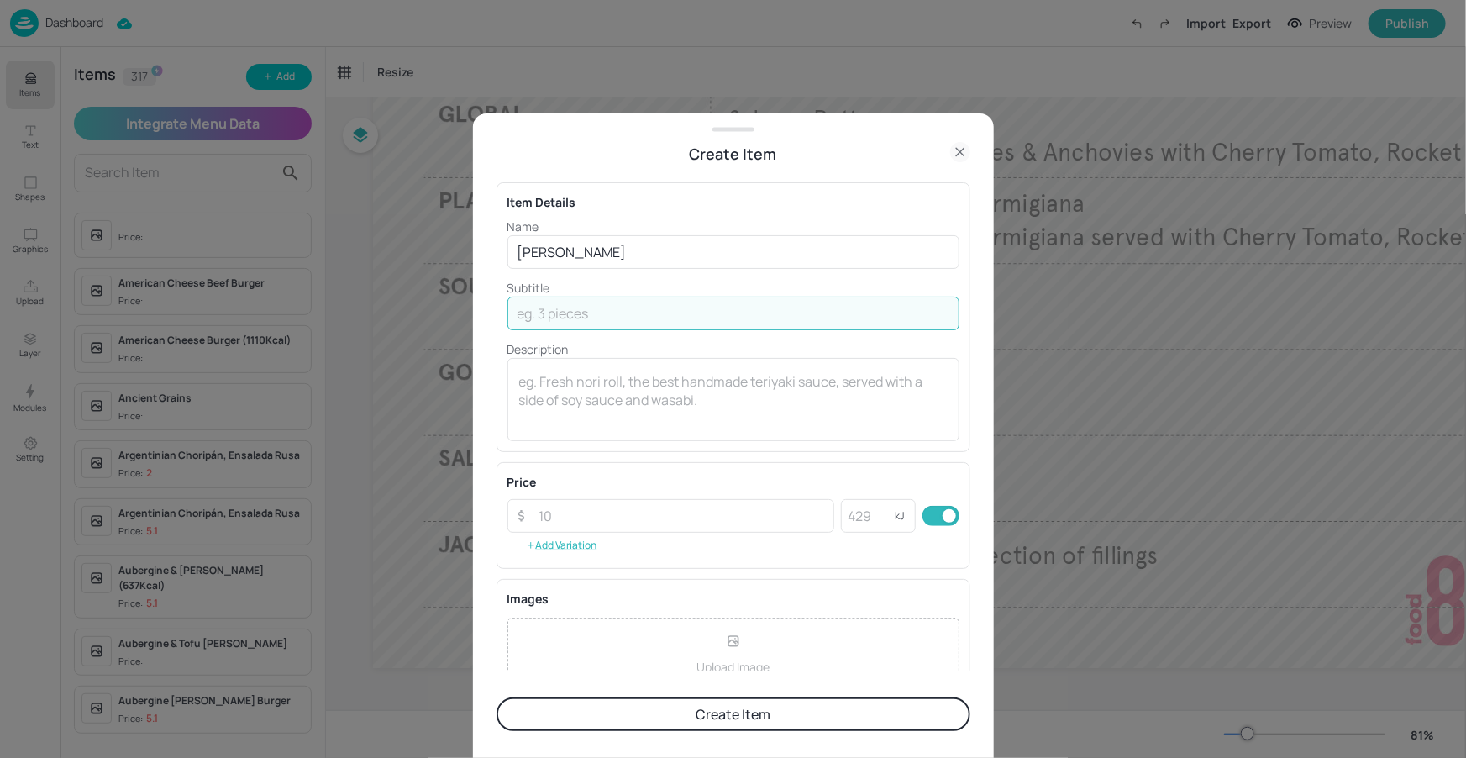
paste input "braised chicken, rice with egg and a black eyed bean and okra salad"
click at [526, 310] on input "braised chicken, rice with egg and a black eyed bean and okra salad" at bounding box center [733, 313] width 452 height 34
click at [726, 312] on input "Braised chicken, rice with egg and a black eyed bean and okra salad" at bounding box center [733, 313] width 452 height 34
click at [847, 312] on input "Braised chicken, rice with egg & a black eyed bean and okra salad" at bounding box center [733, 313] width 452 height 34
type input "Braised chicken, rice with egg & a black eyed bean & okra salad"
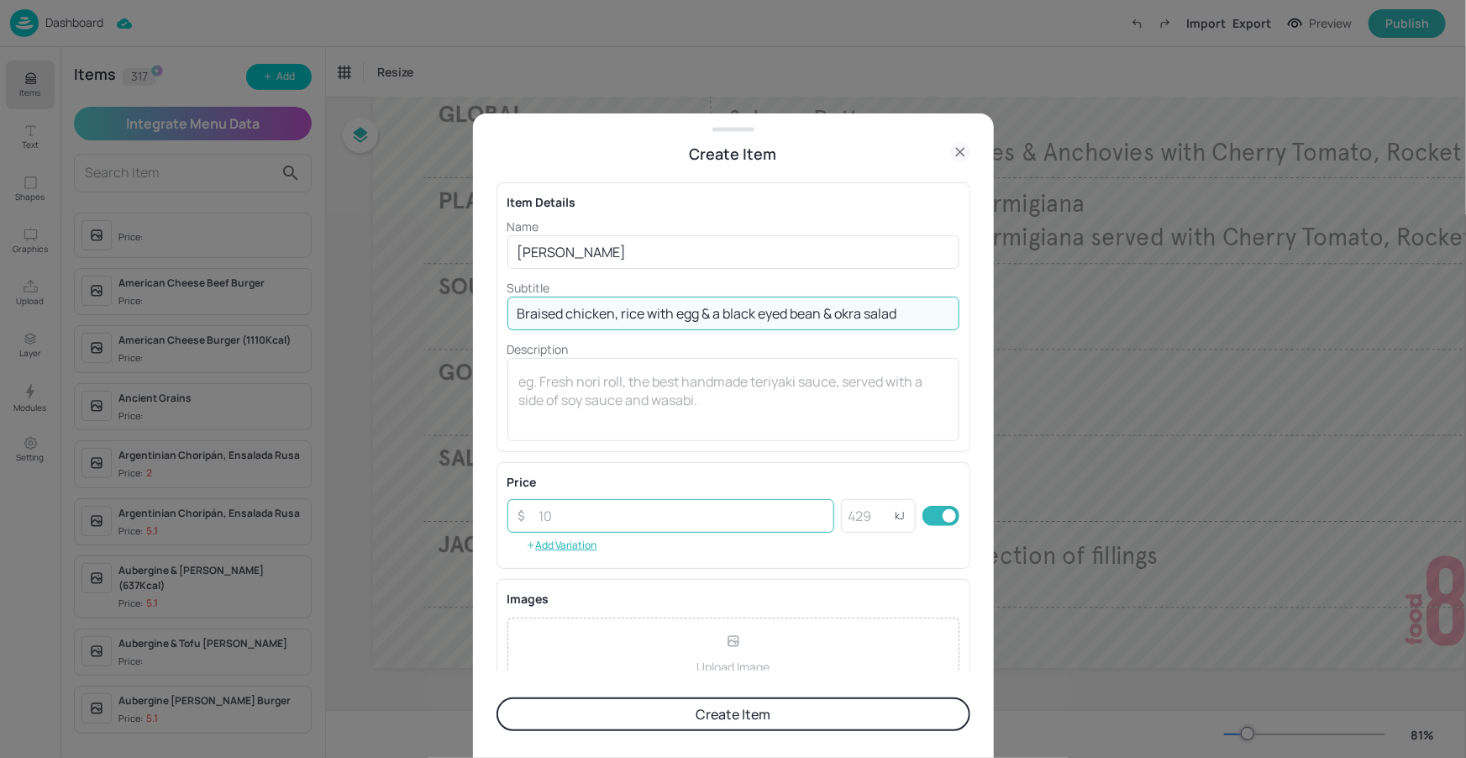
click at [642, 522] on input "number" at bounding box center [682, 516] width 306 height 34
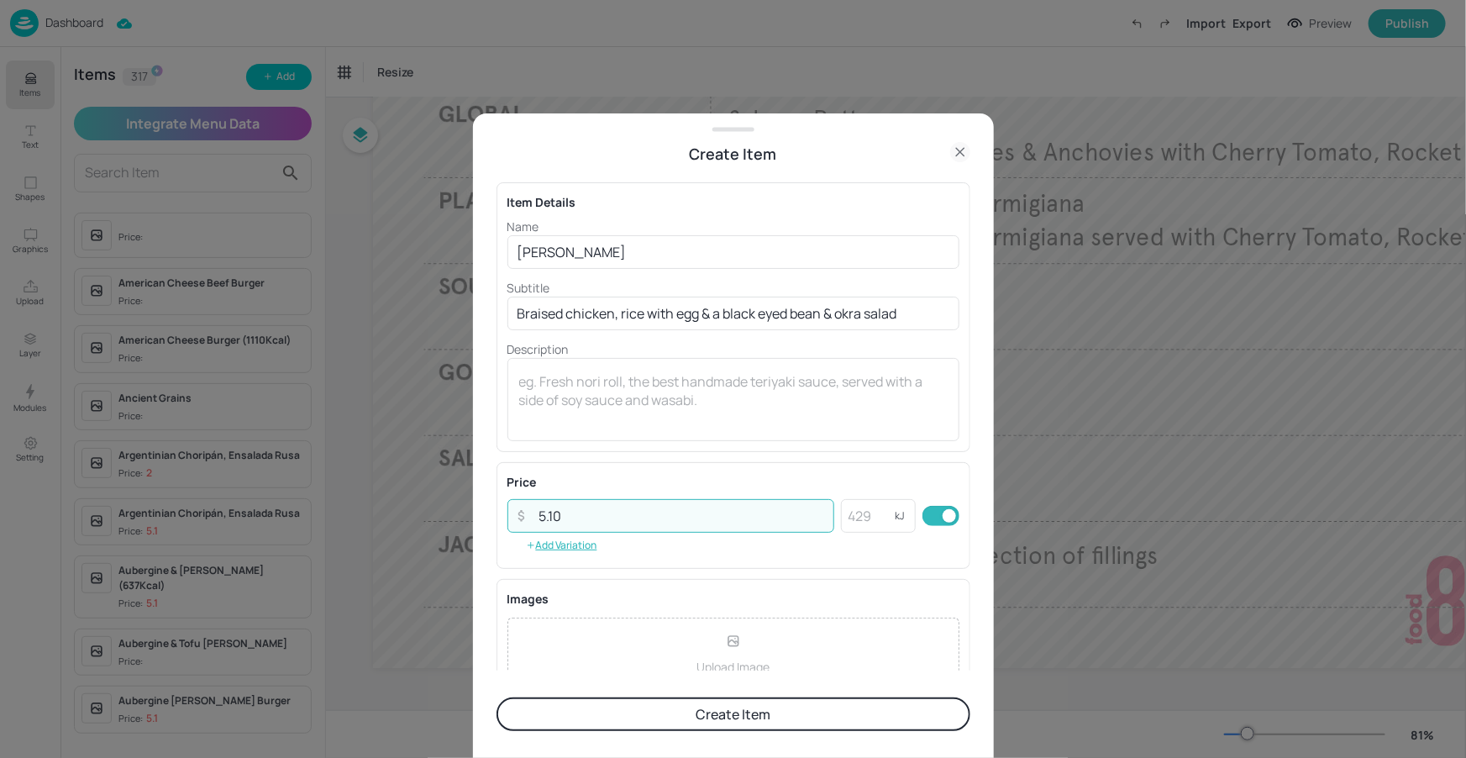
type input "5.10"
click at [829, 458] on div "Item Details Name Galinha Caipira ​ Subtitle Braised chicken, rice with egg & a…" at bounding box center [733, 417] width 474 height 505
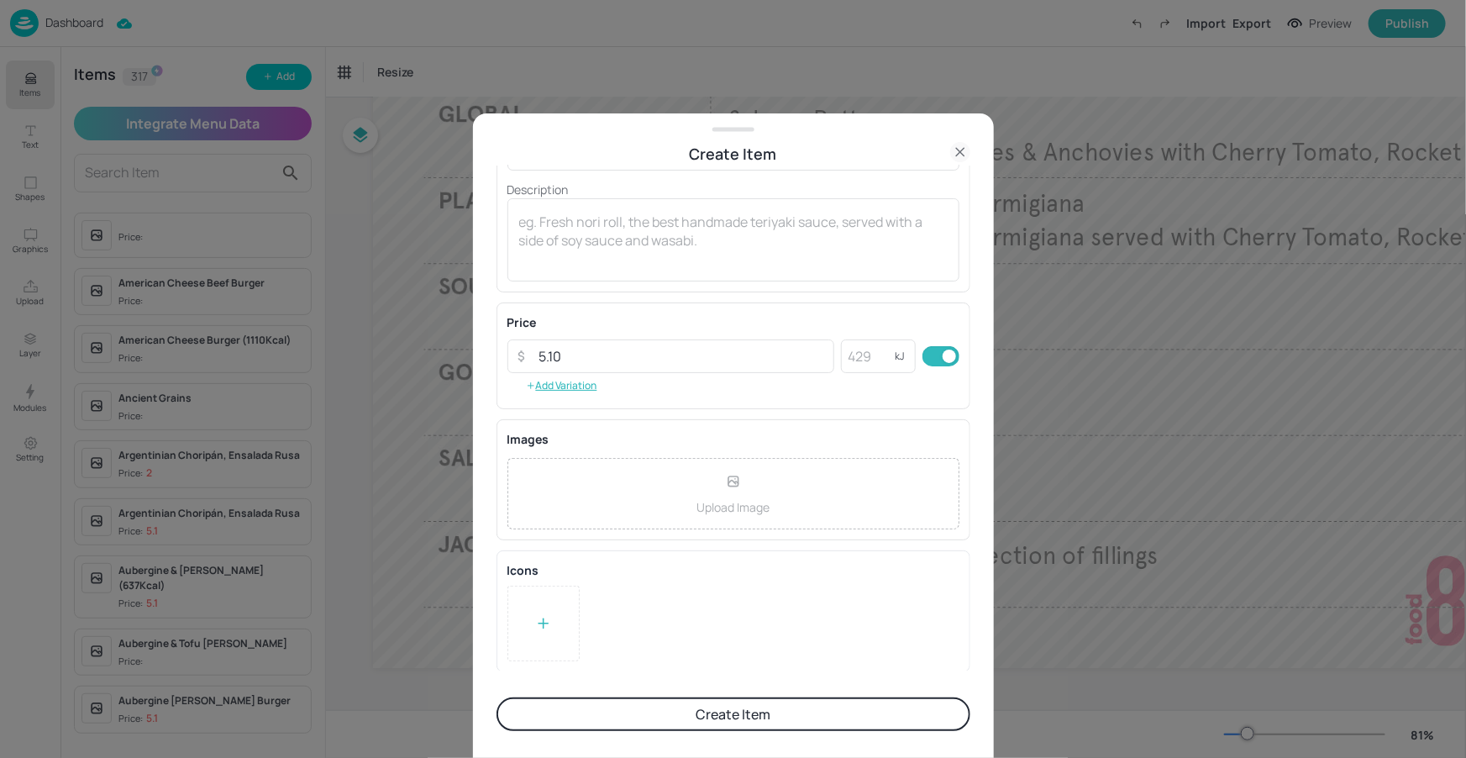
click at [737, 704] on button "Create Item" at bounding box center [733, 714] width 474 height 34
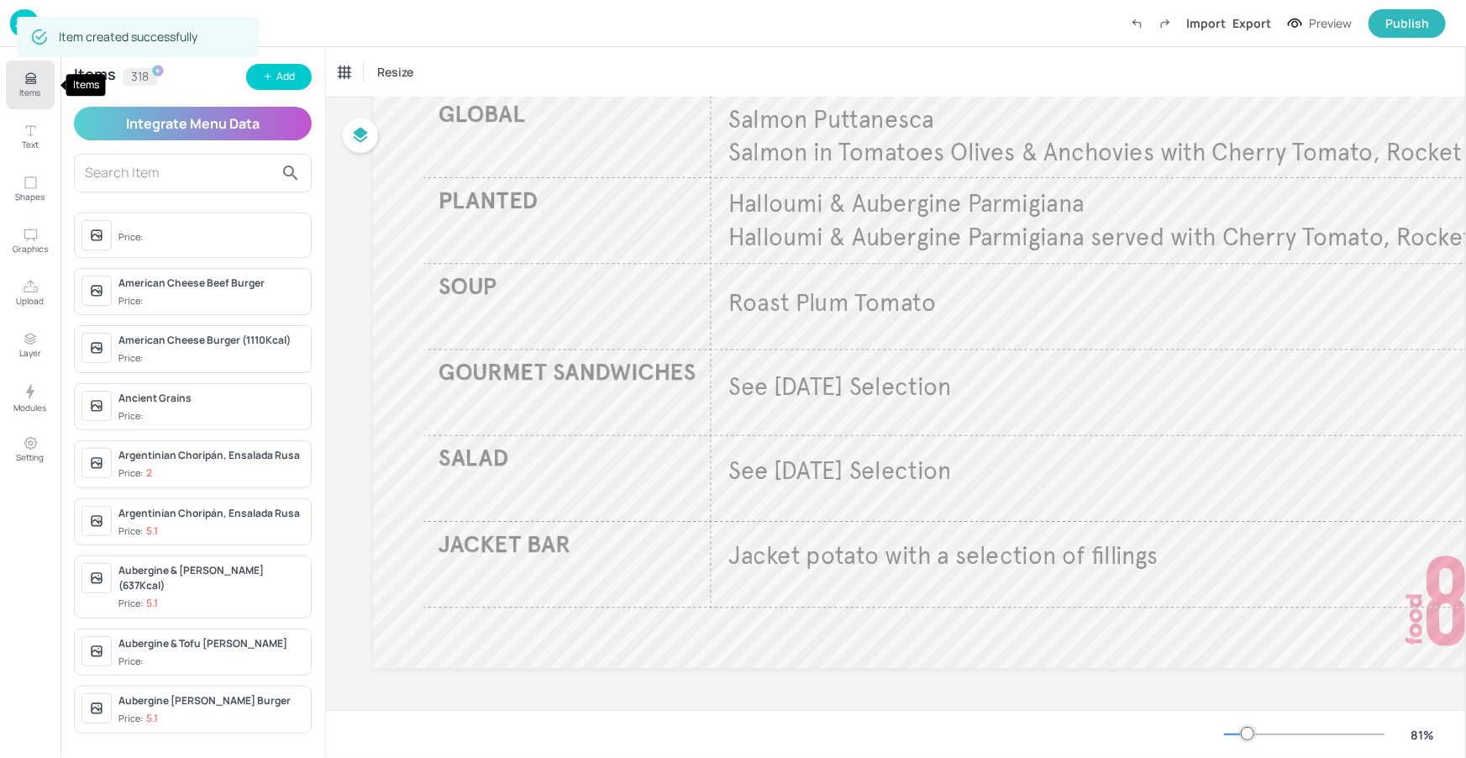
click at [49, 90] on button "Items" at bounding box center [30, 84] width 49 height 49
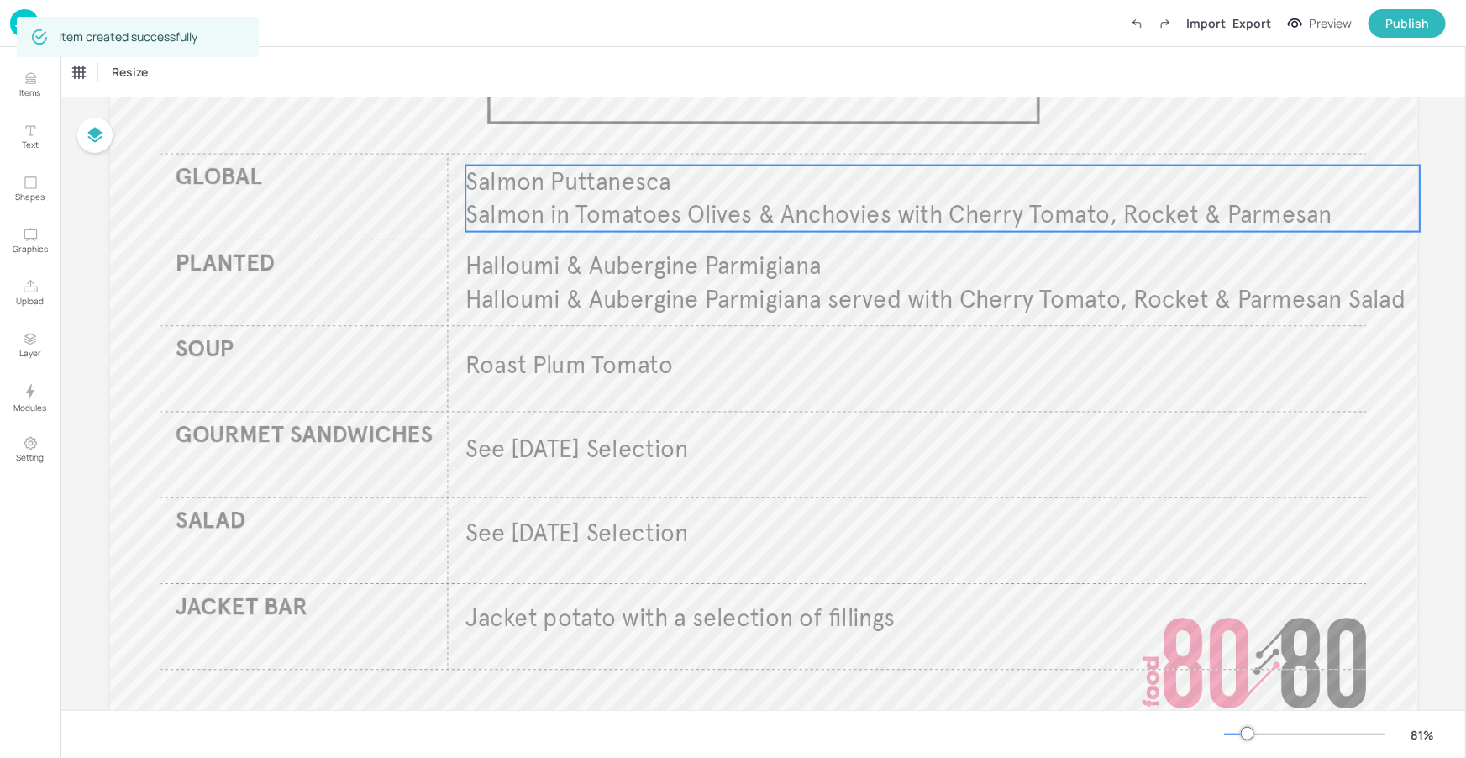
scroll to position [152, 0]
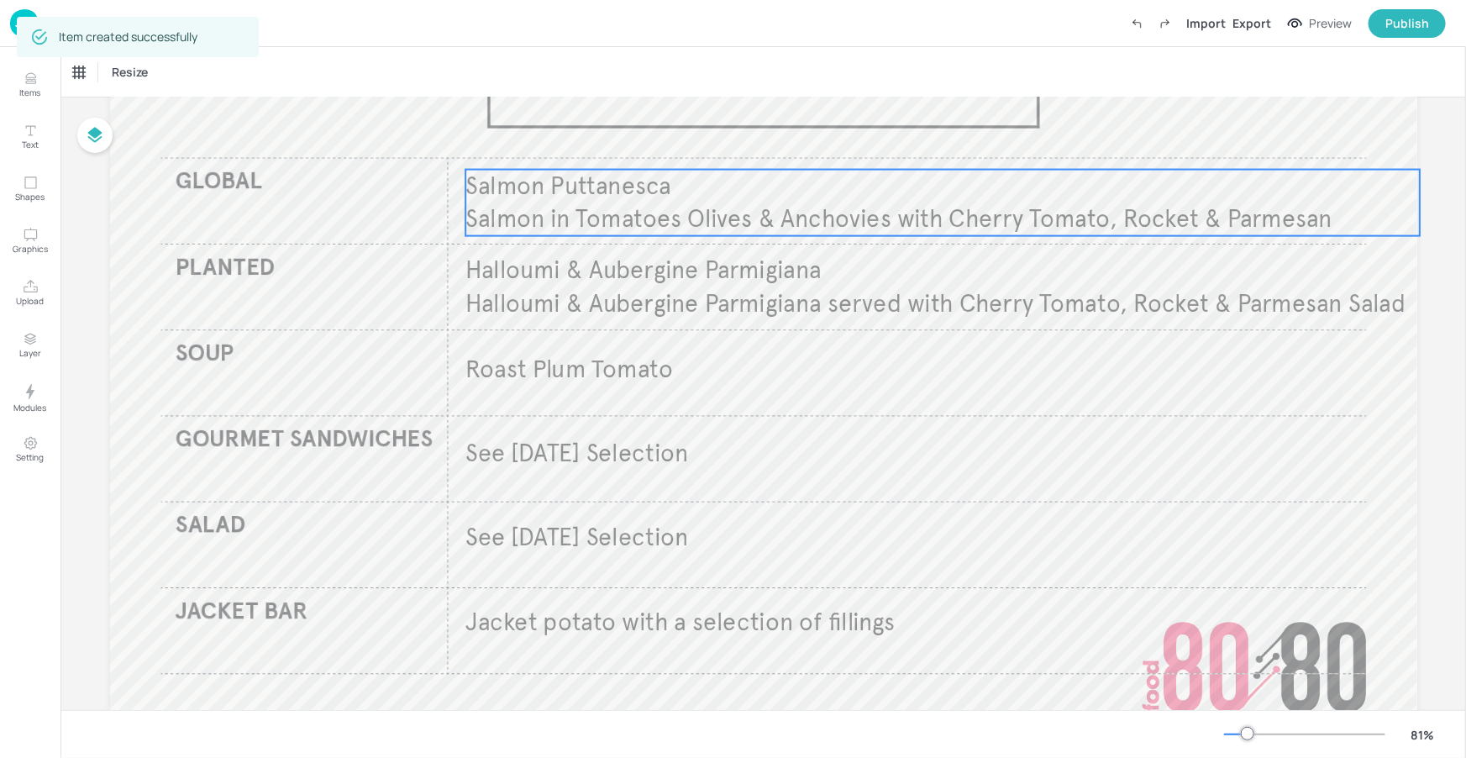
click at [550, 193] on span "Salmon Puttanesca" at bounding box center [568, 186] width 206 height 30
click at [148, 85] on div "Salmon Puttanesca" at bounding box center [127, 72] width 121 height 29
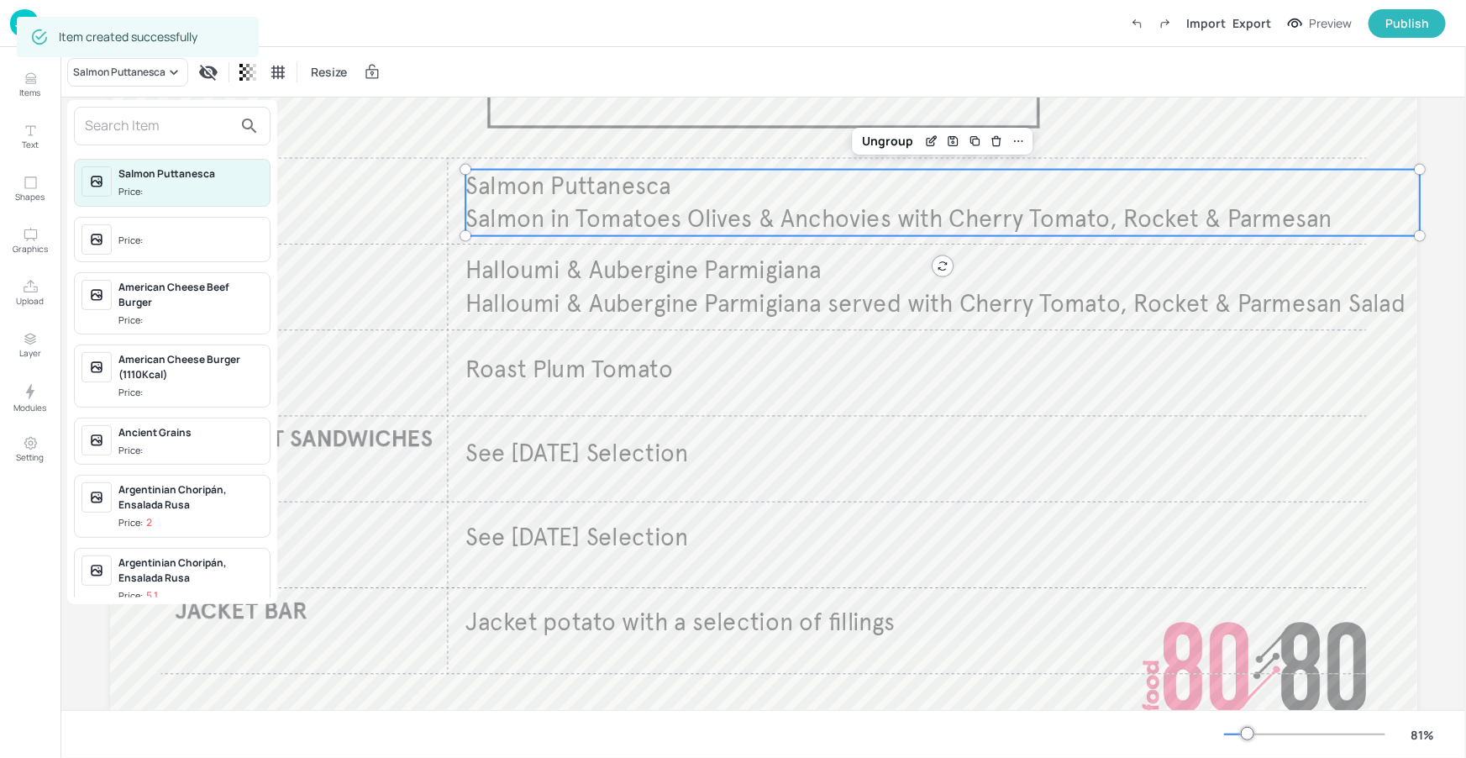
click at [176, 115] on input "text" at bounding box center [159, 126] width 148 height 27
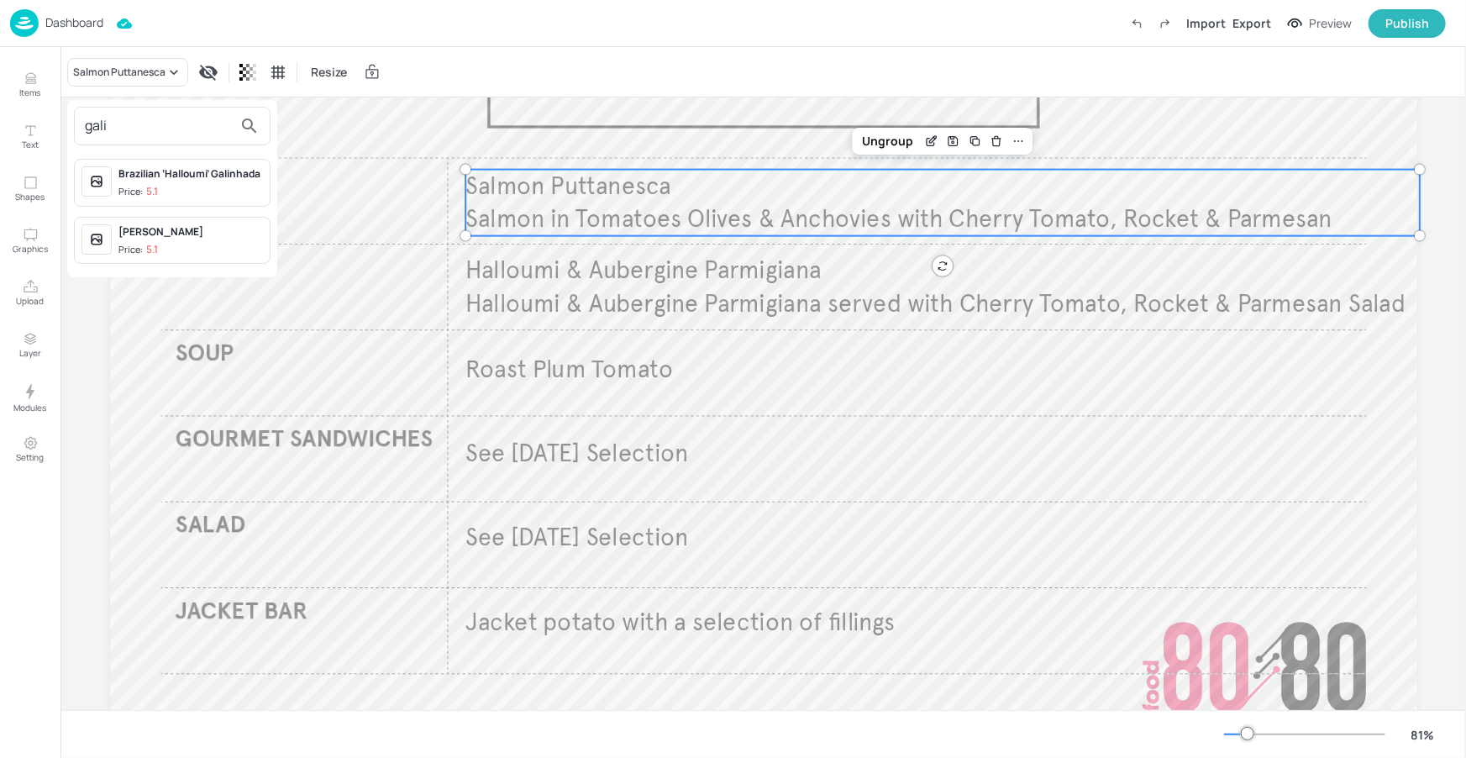
type input "gali"
click at [192, 238] on div "Galinha Caipira" at bounding box center [190, 231] width 144 height 15
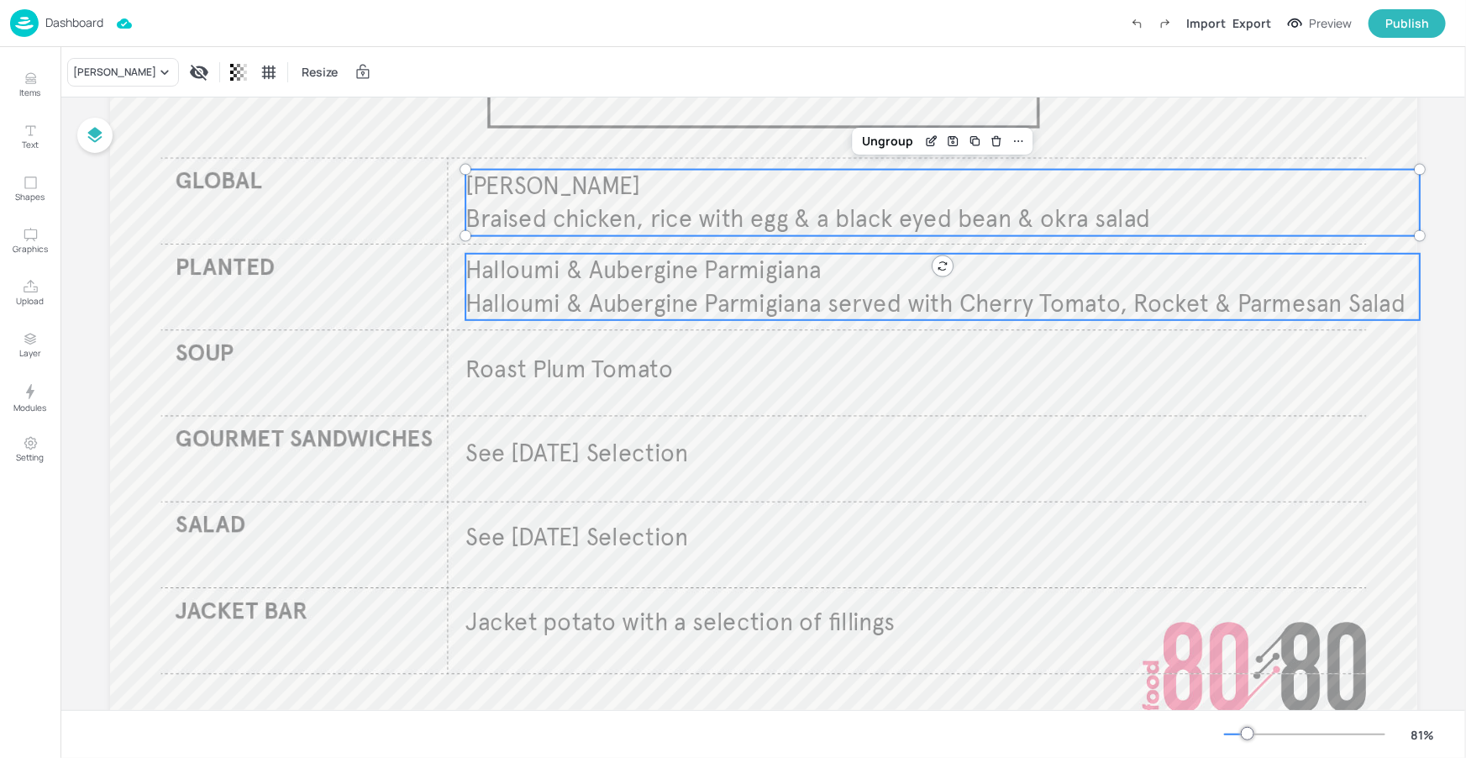
click at [696, 277] on span "Halloumi & Aubergine Parmigiana" at bounding box center [643, 270] width 356 height 30
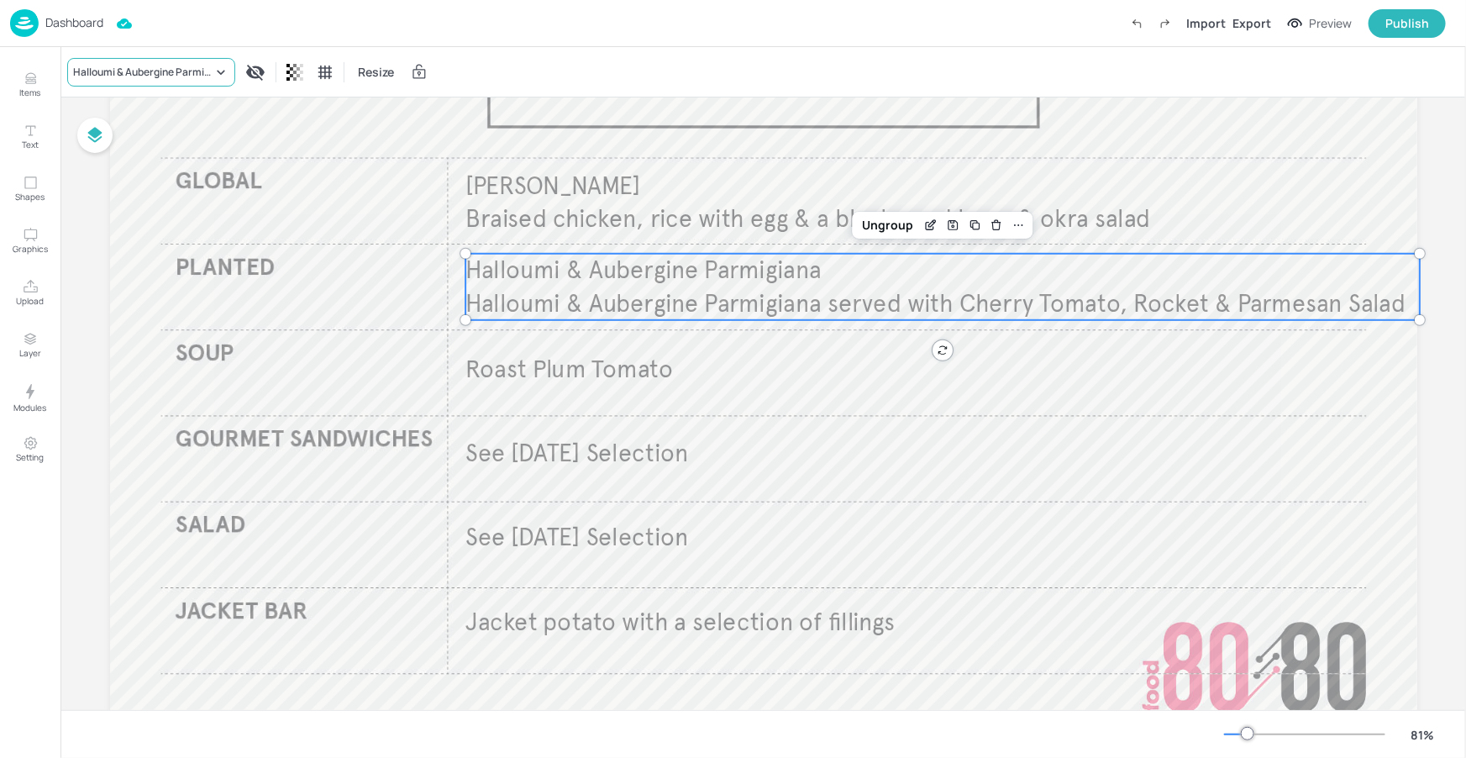
click at [139, 67] on div "Halloumi & Aubergine Parmigiana" at bounding box center [142, 72] width 139 height 15
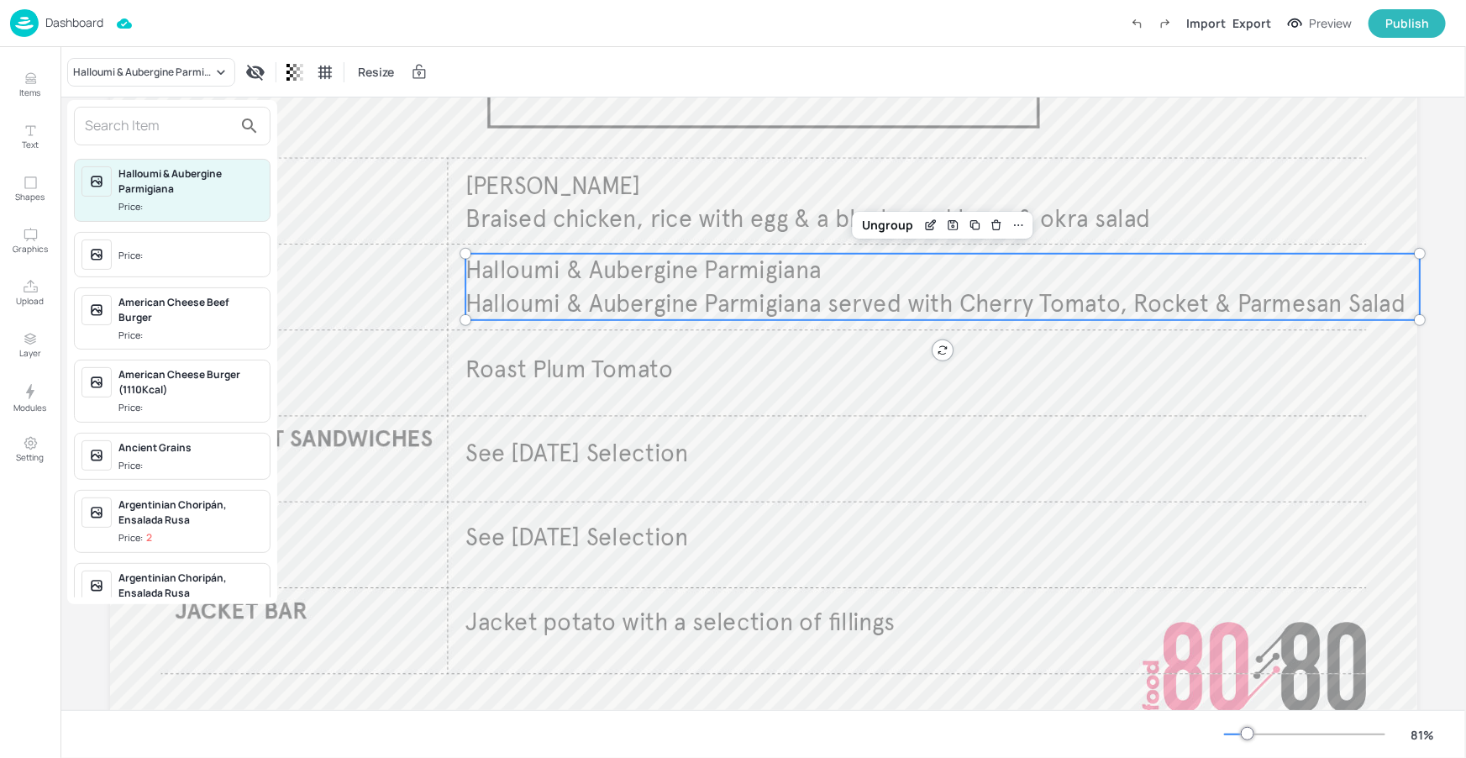
click at [150, 123] on input "text" at bounding box center [159, 126] width 148 height 27
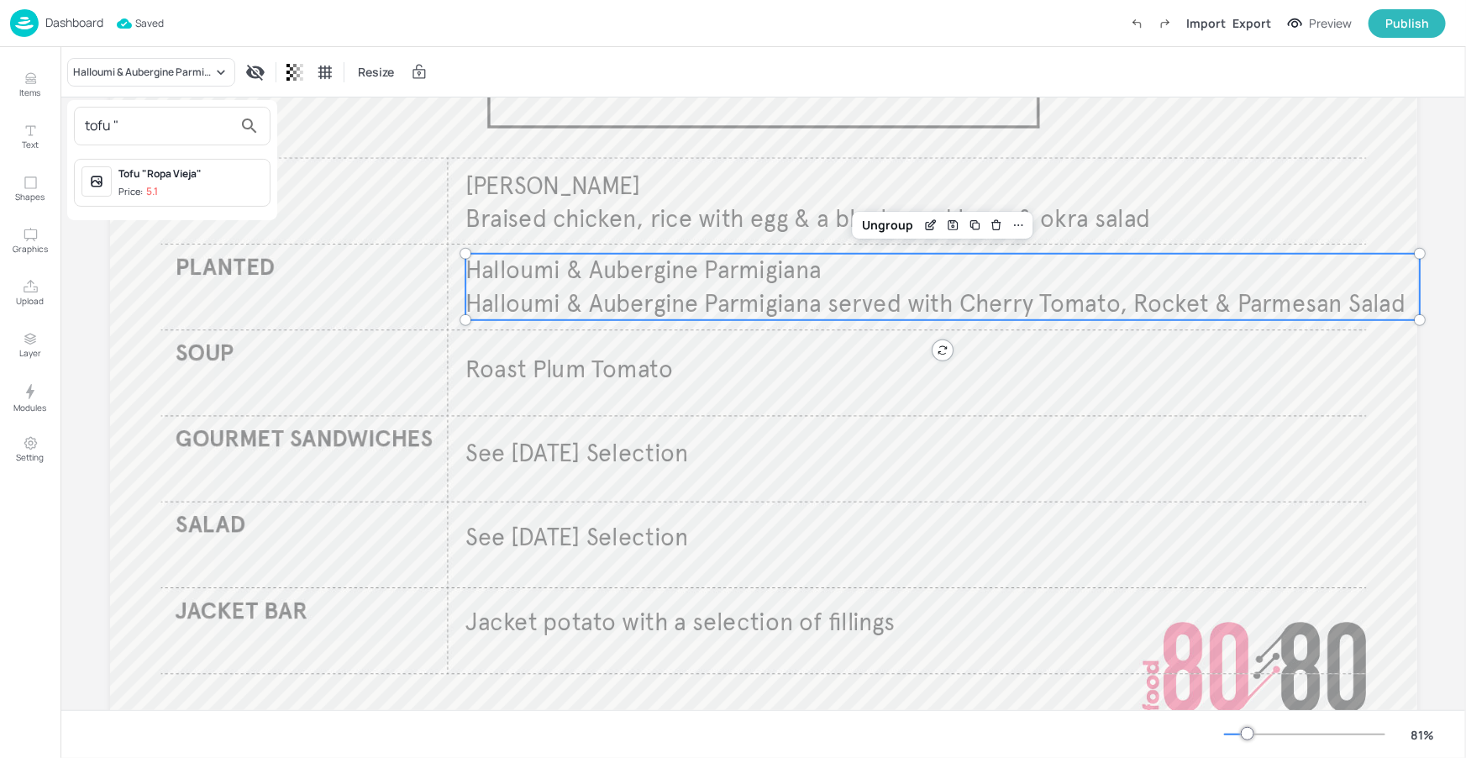
type input "tofu ""
click at [219, 192] on span "Price: 5.1" at bounding box center [190, 192] width 144 height 14
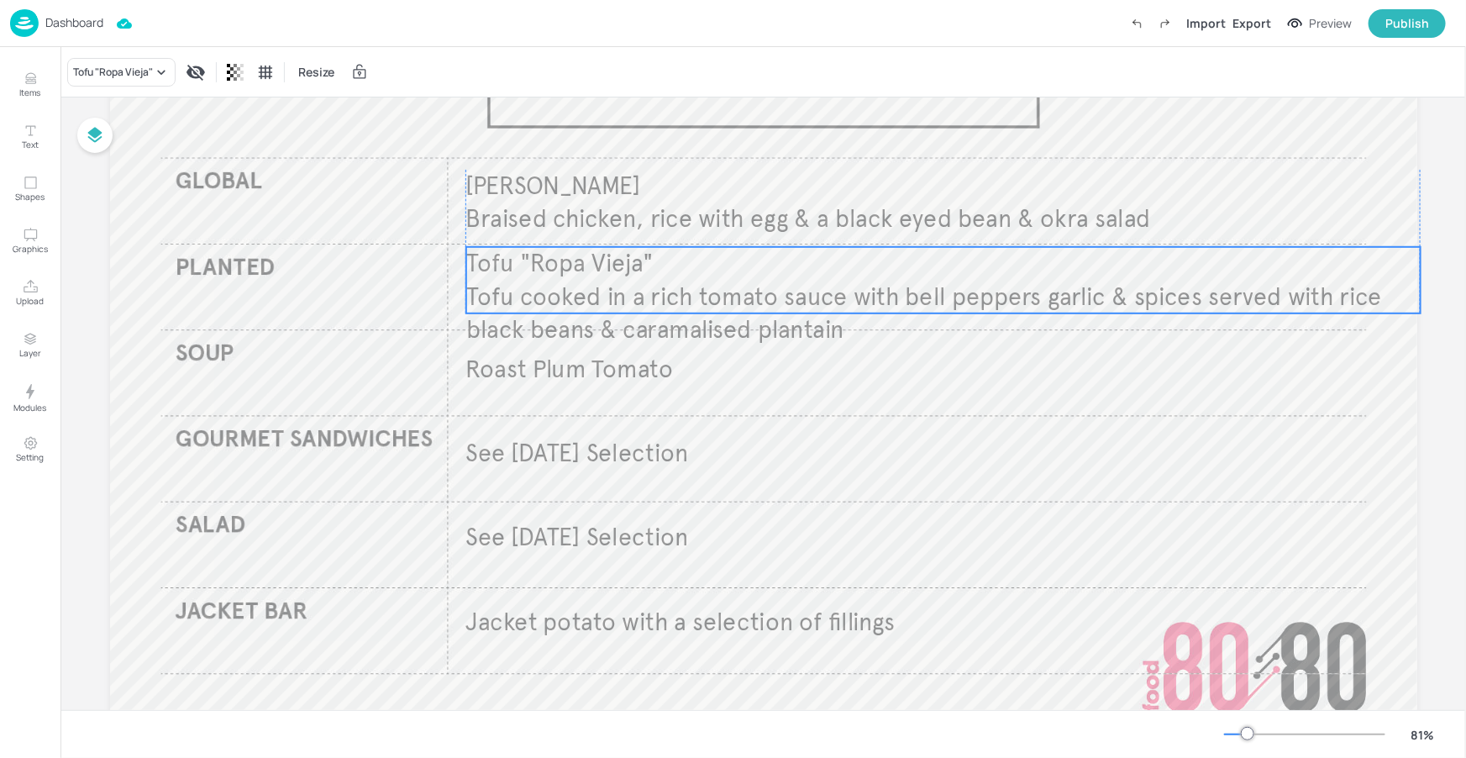
click at [851, 281] on span "Tofu cooked in a rich tomato sauce with bell peppers garlic & spices served wit…" at bounding box center [923, 312] width 916 height 63
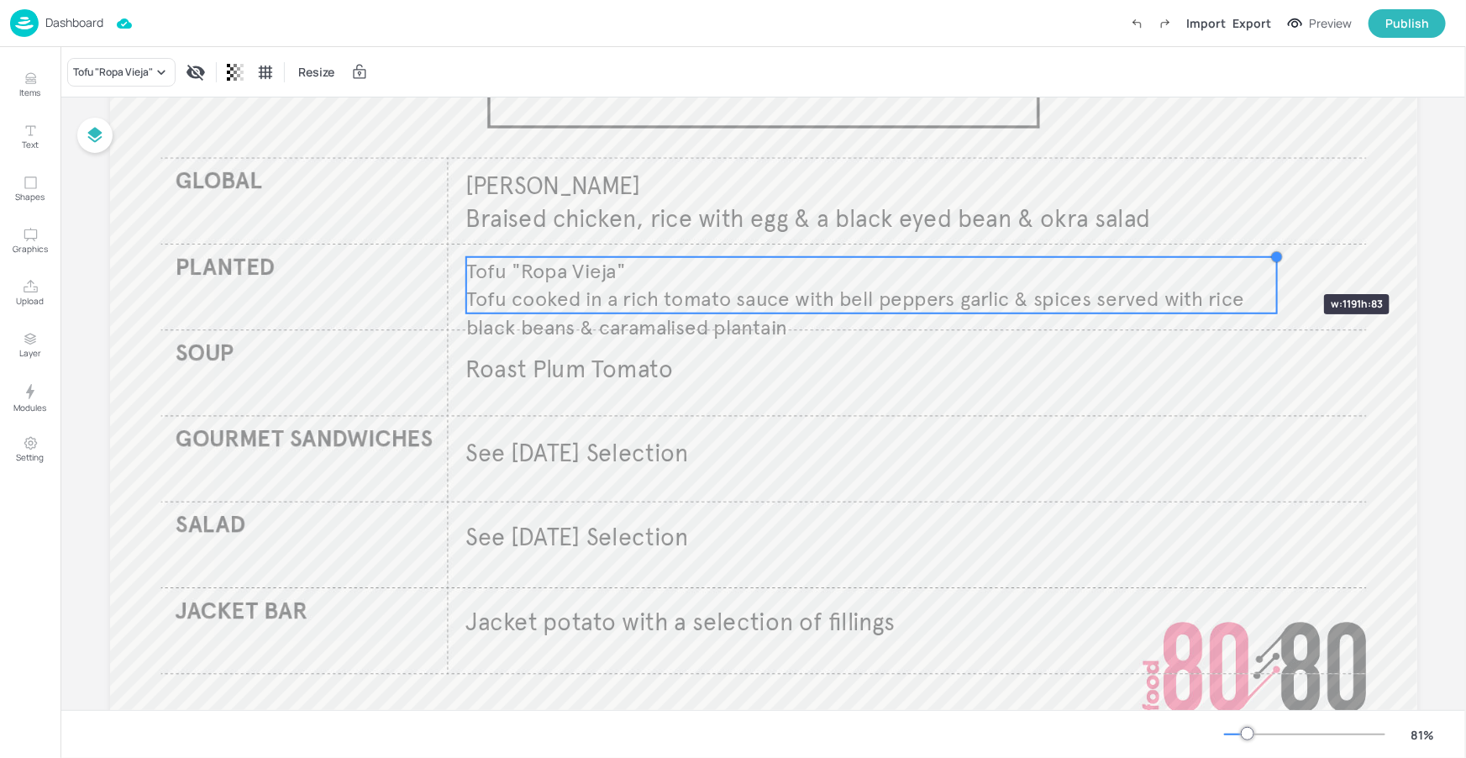
drag, startPoint x: 1417, startPoint y: 244, endPoint x: 1273, endPoint y: 264, distance: 144.9
click at [1273, 264] on div "Galinha Caipira Braised chicken, rice with egg & a black eyed bean & okra salad…" at bounding box center [763, 366] width 1307 height 735
drag, startPoint x: 1188, startPoint y: 281, endPoint x: 1225, endPoint y: 282, distance: 37.0
click at [1188, 273] on div "Tofu "Ropa Vieja" Tofu cooked in a rich tomato sauce with bell peppers garlic &…" at bounding box center [870, 276] width 811 height 56
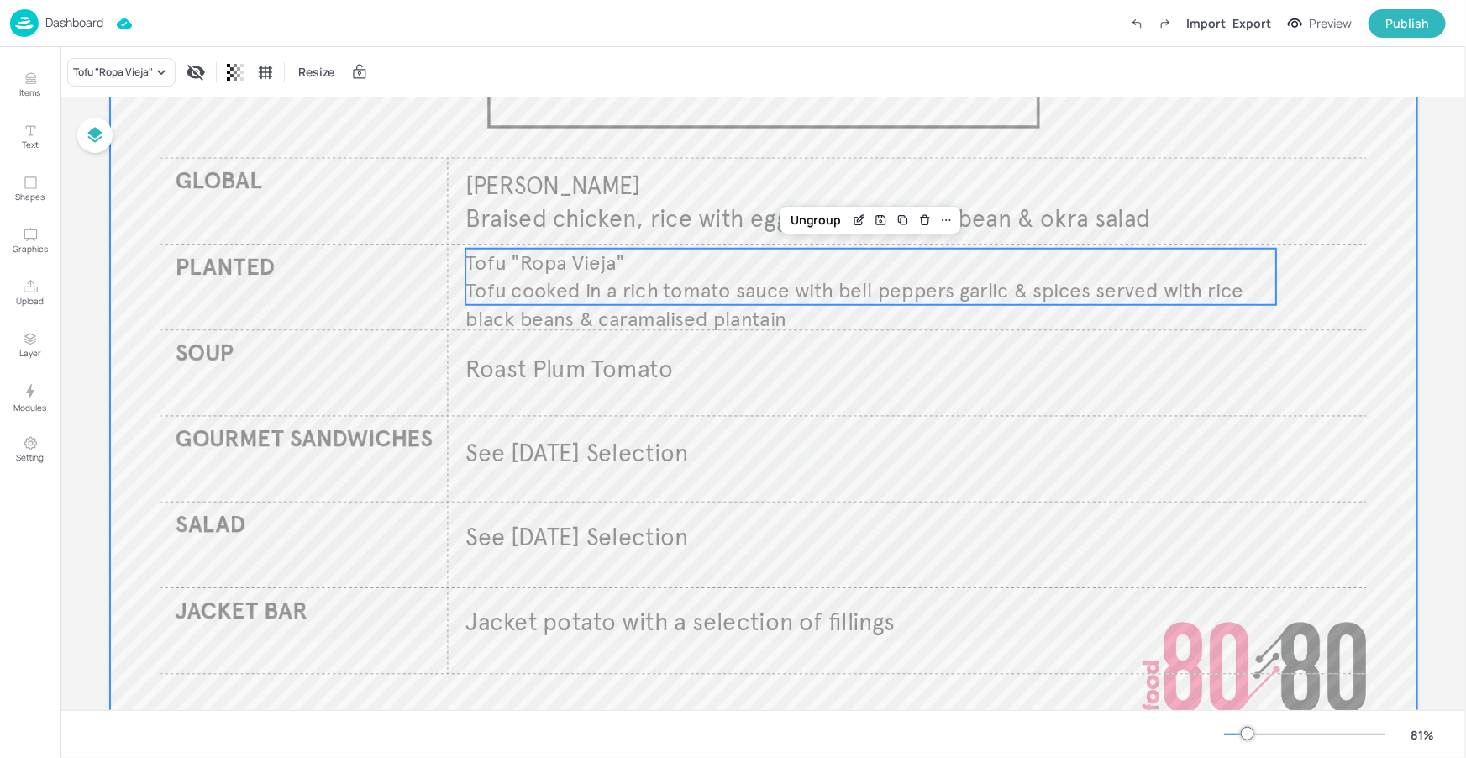
click at [1377, 329] on div at bounding box center [763, 366] width 1307 height 735
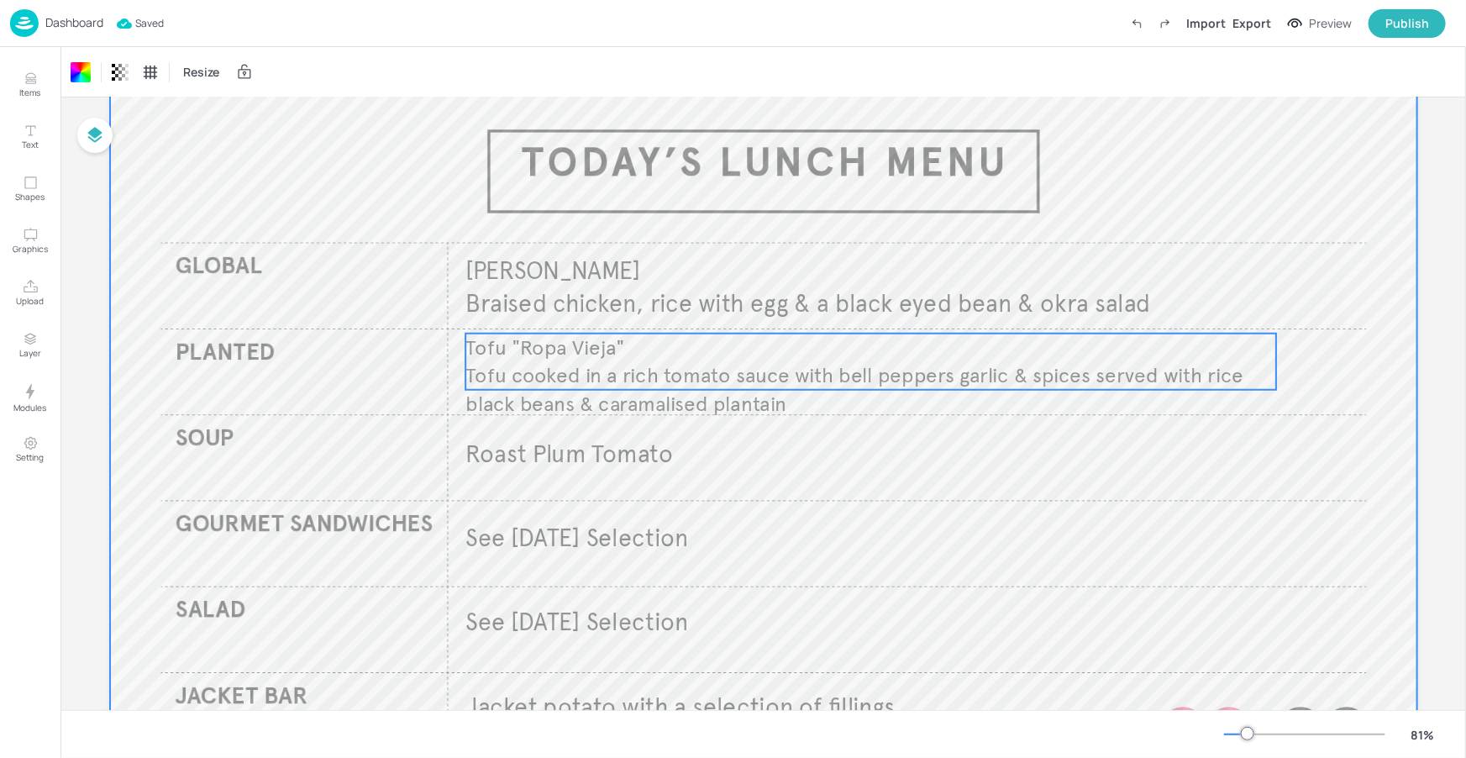
scroll to position [0, 0]
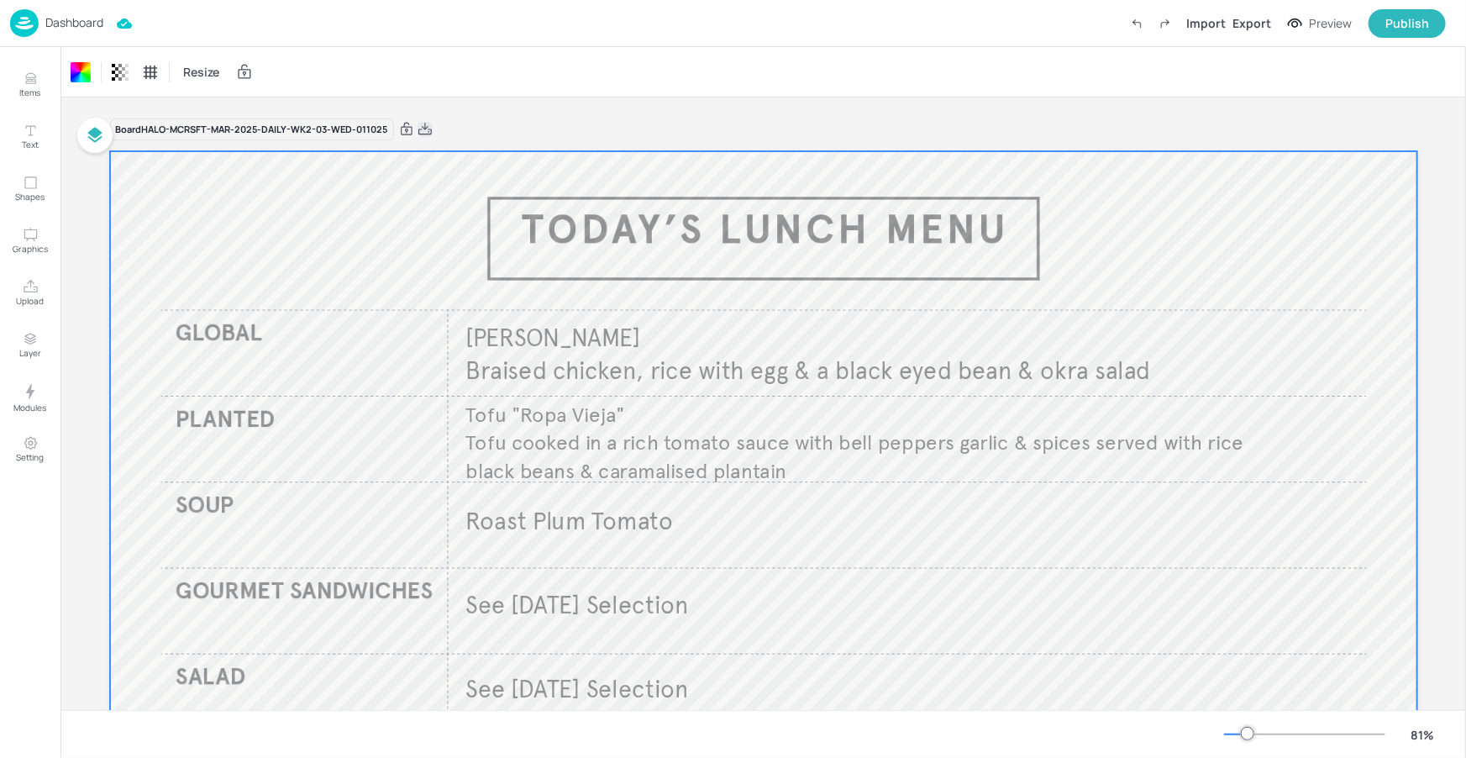
click at [425, 131] on icon at bounding box center [424, 129] width 13 height 12
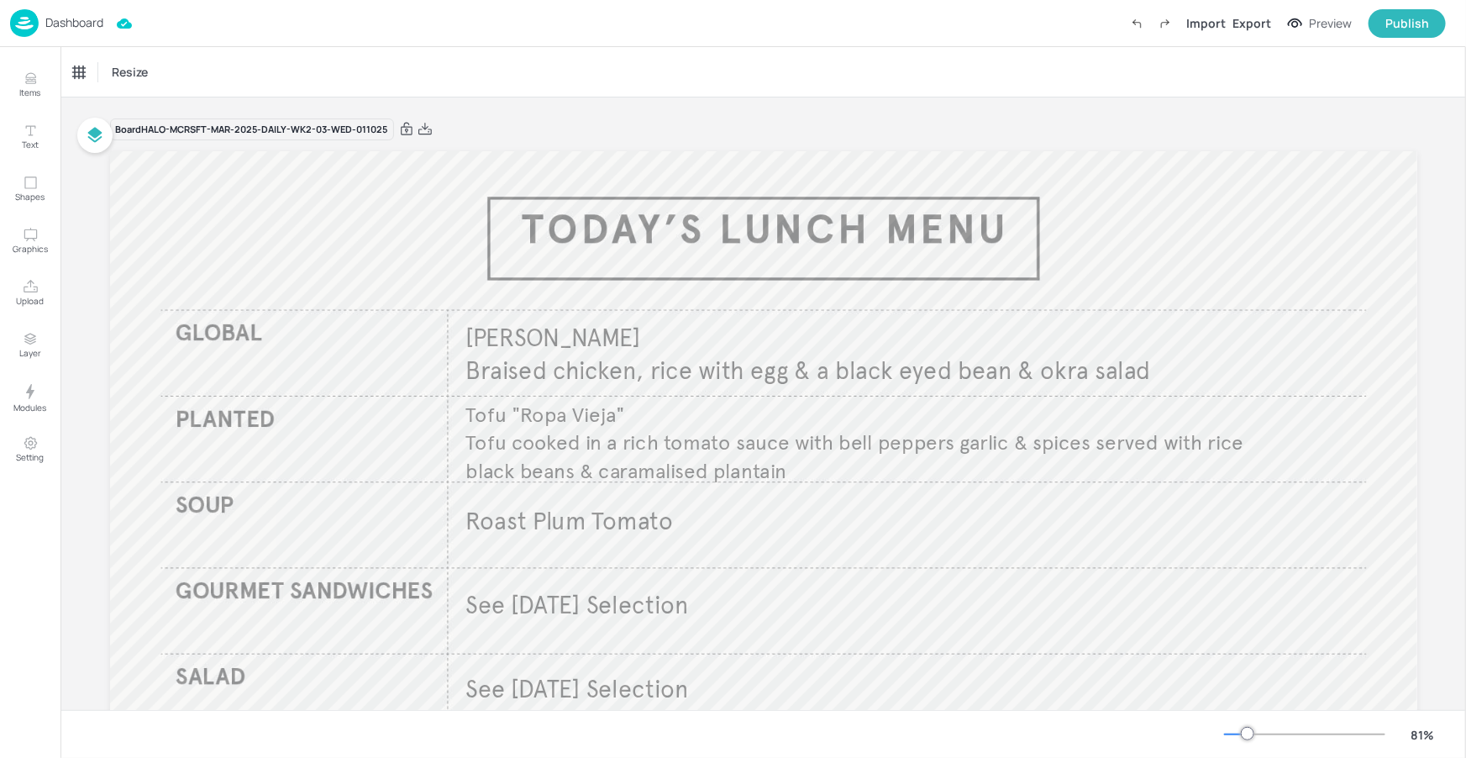
click at [91, 31] on div "Dashboard" at bounding box center [56, 23] width 93 height 28
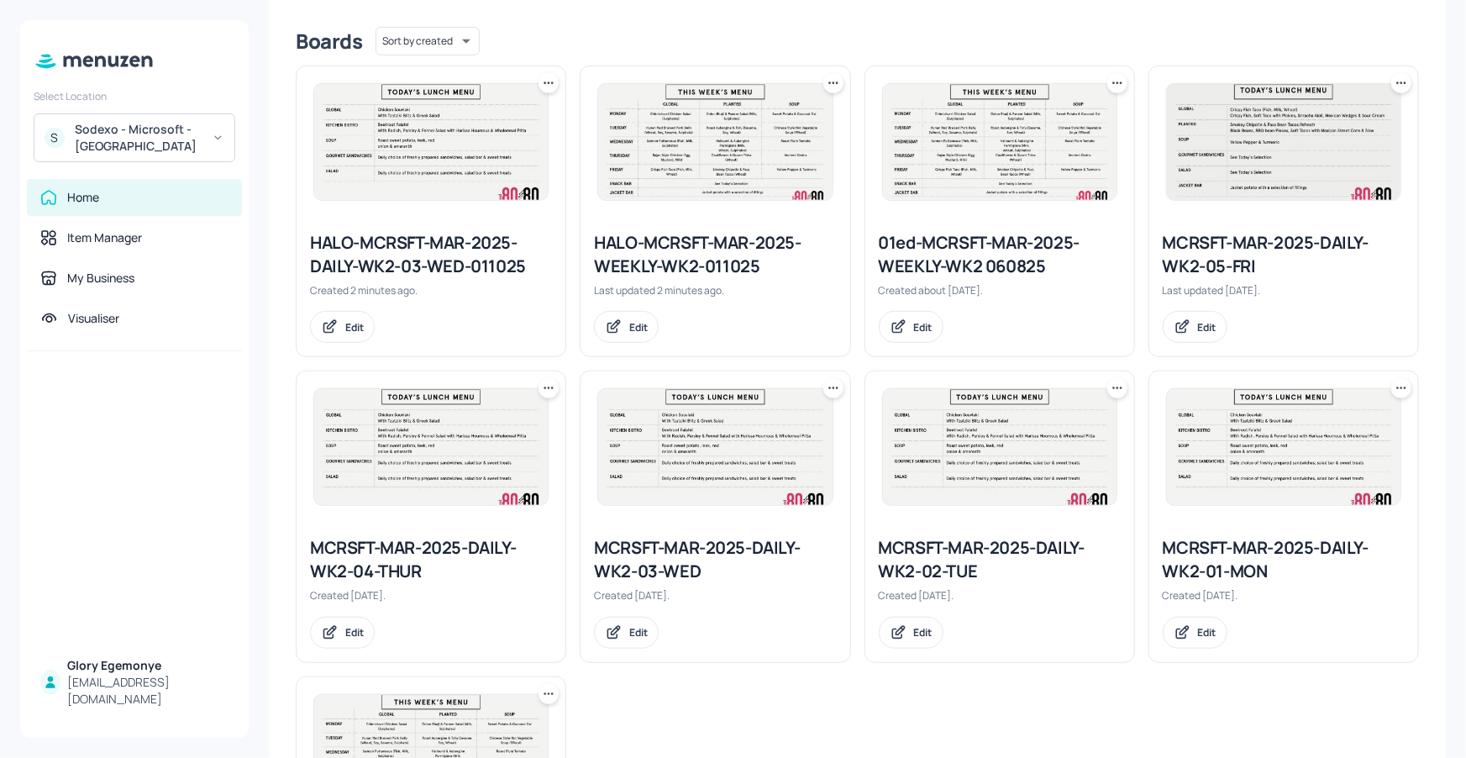
scroll to position [369, 0]
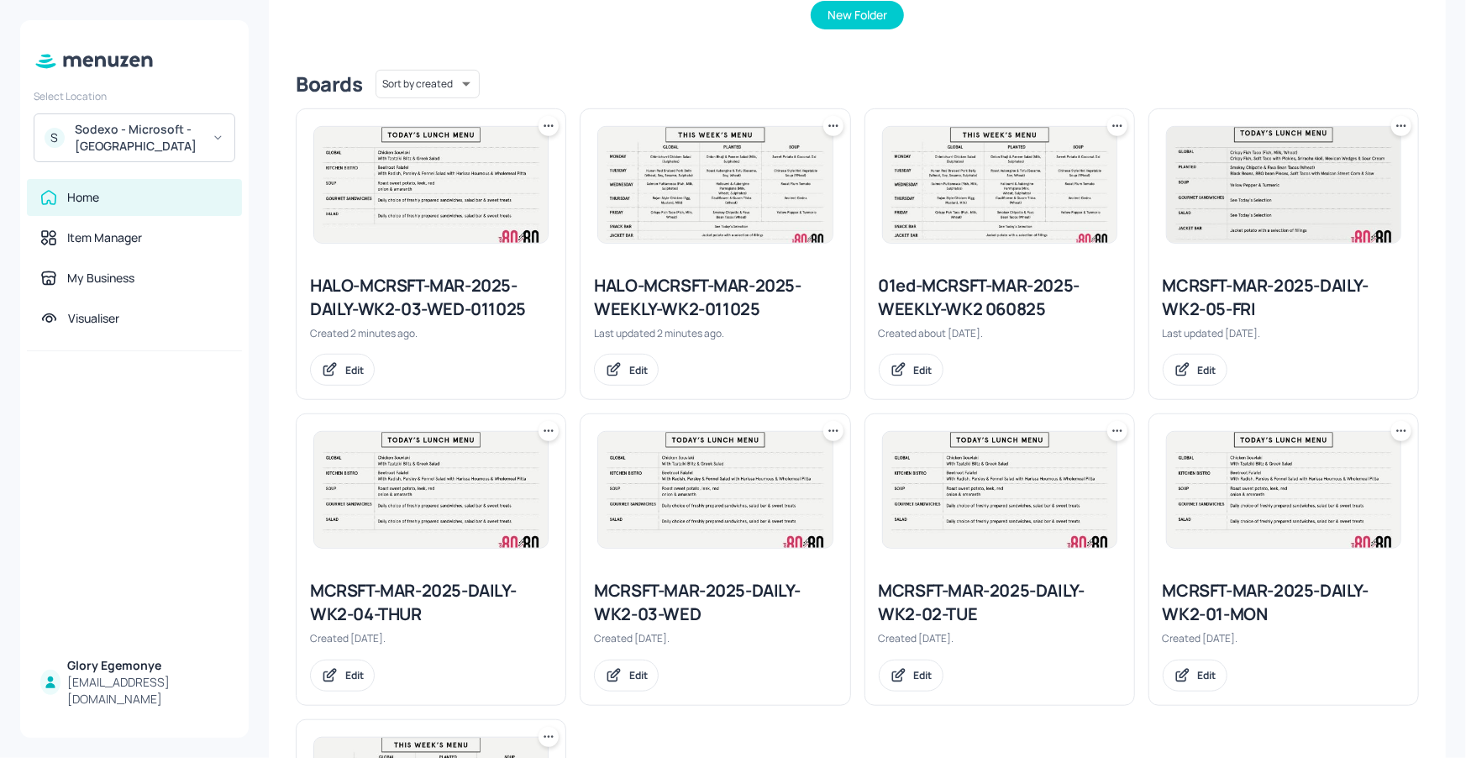
click at [710, 295] on div "HALO-MCRSFT-MAR-2025-WEEKLY-WK2-011025" at bounding box center [715, 297] width 242 height 47
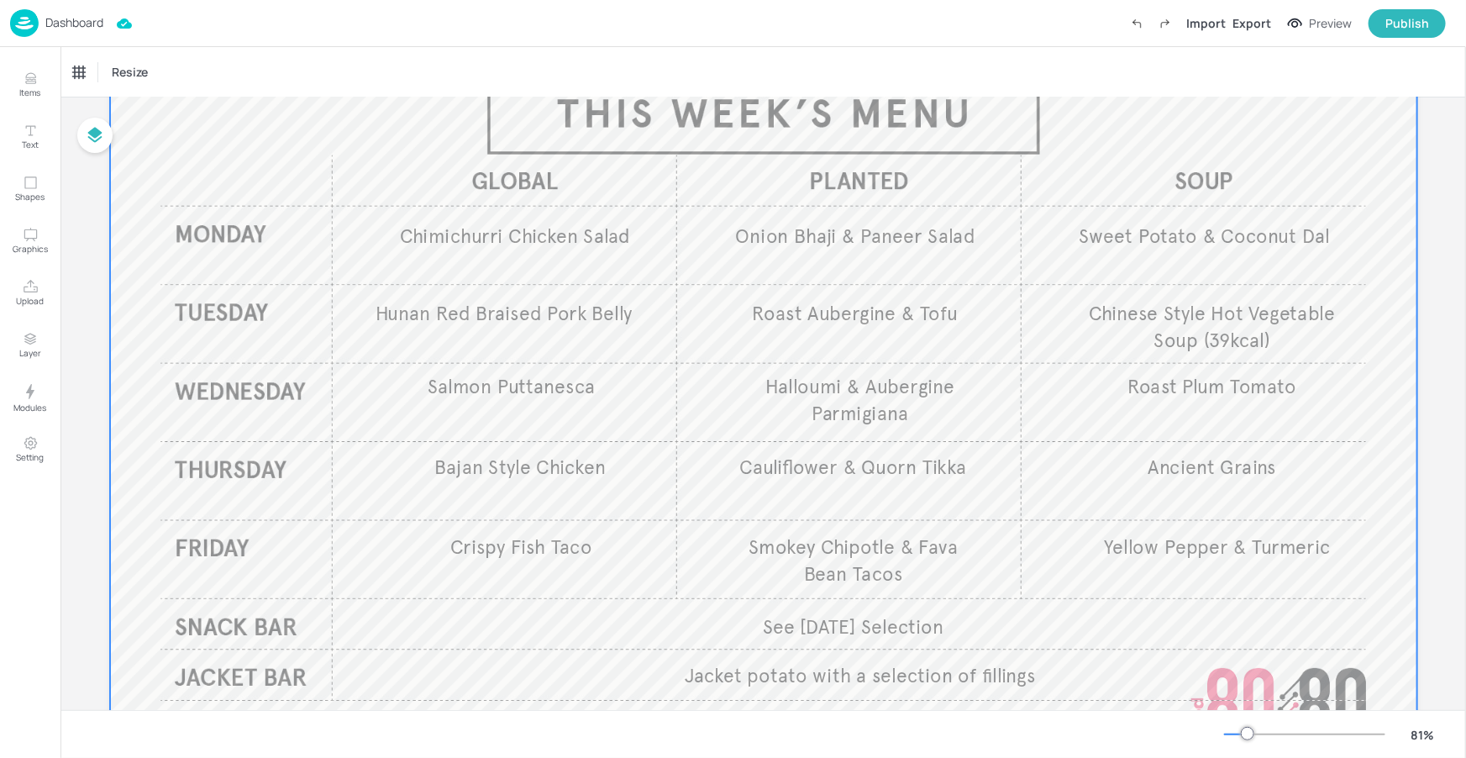
scroll to position [127, 0]
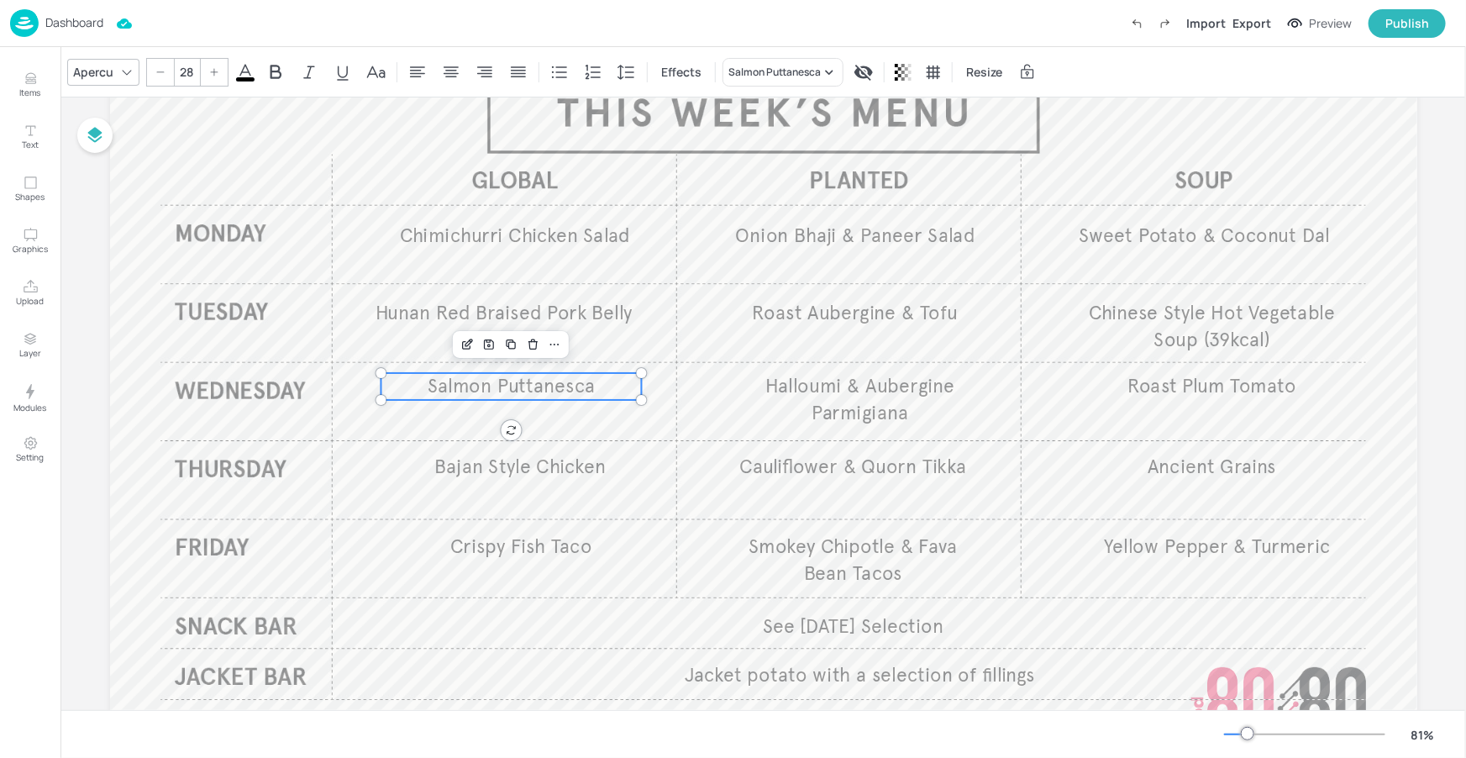
click at [537, 394] on span "Salmon Puttanesca" at bounding box center [511, 387] width 167 height 24
click at [813, 76] on div "Salmon Puttanesca" at bounding box center [774, 72] width 92 height 15
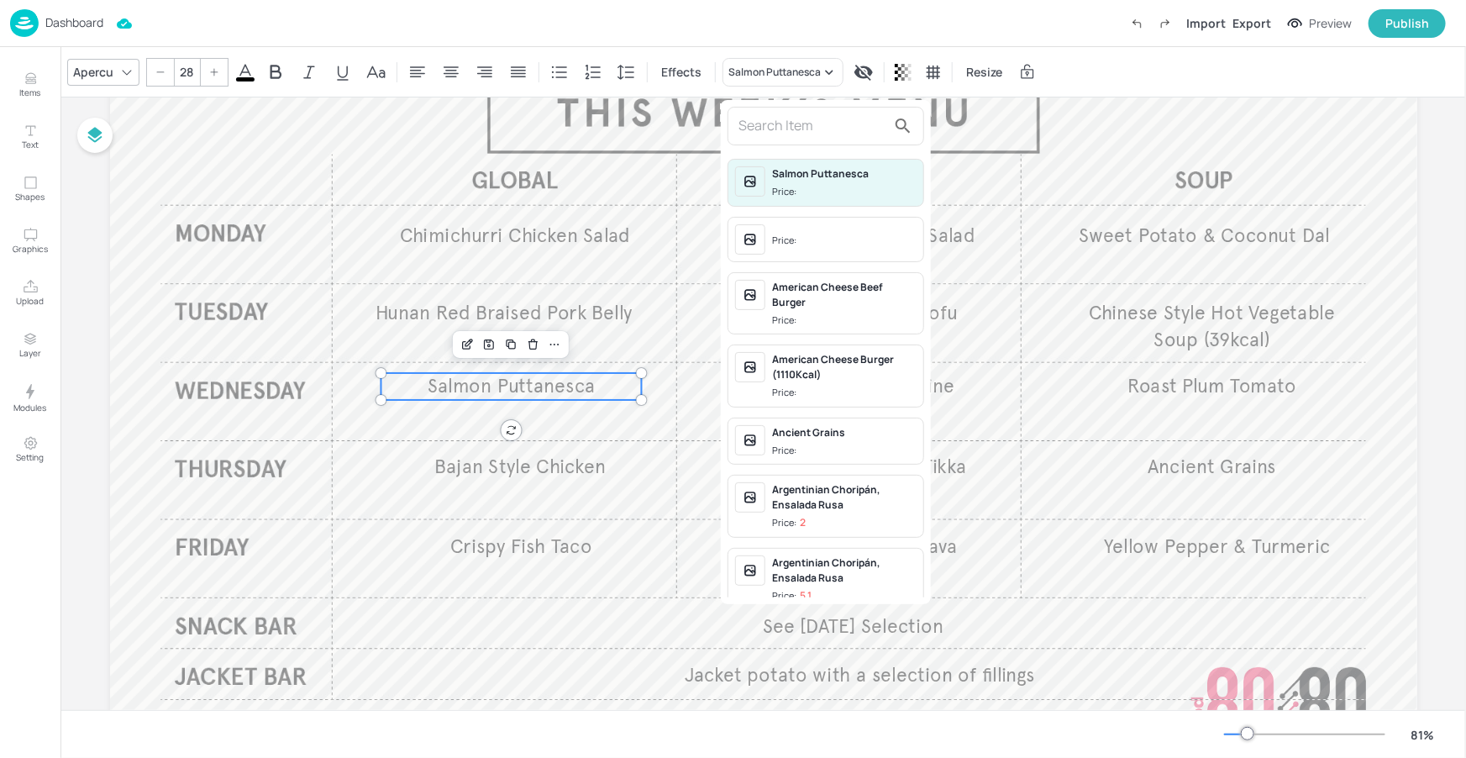
click at [772, 127] on input "text" at bounding box center [812, 126] width 148 height 27
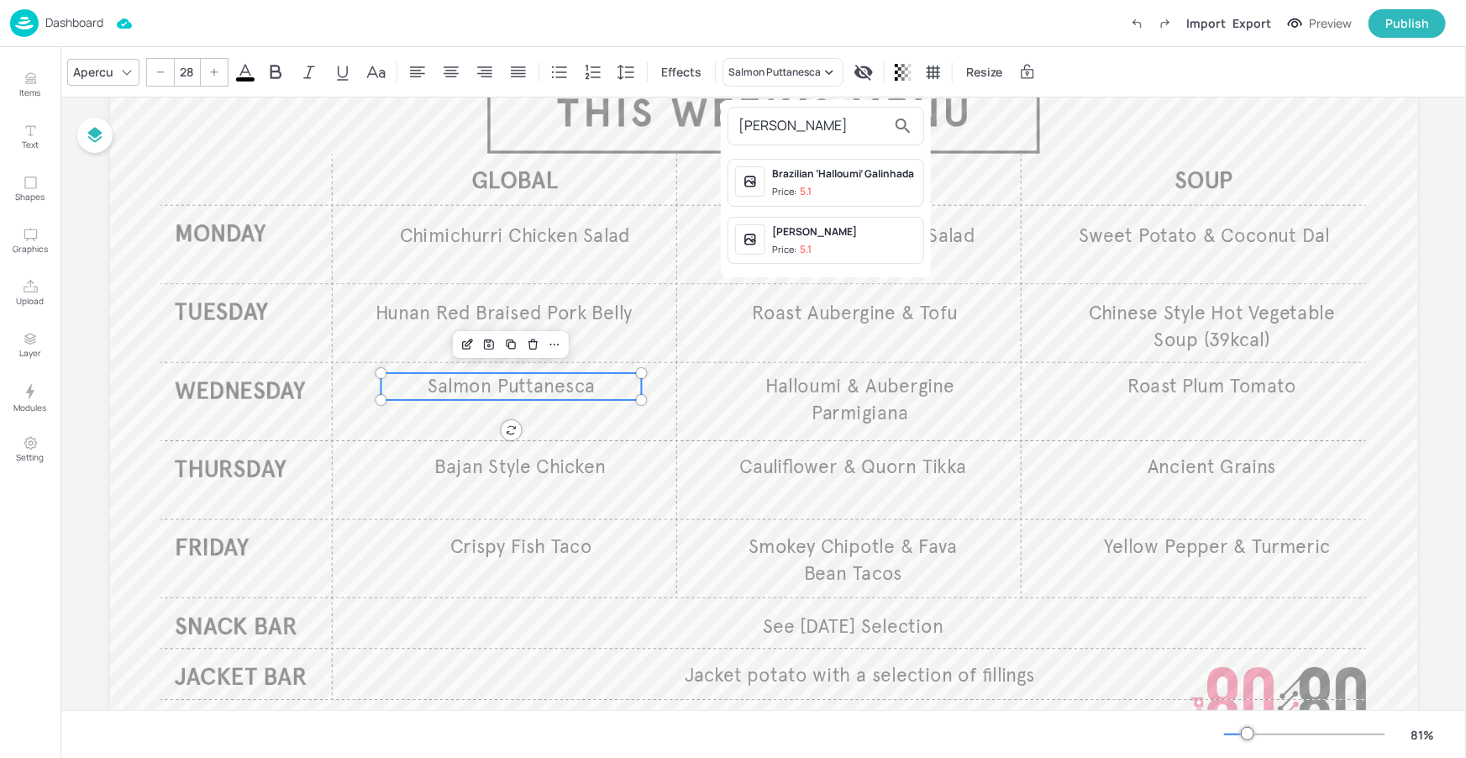
type input "galin"
click at [812, 226] on div "Galinha Caipira" at bounding box center [844, 231] width 144 height 15
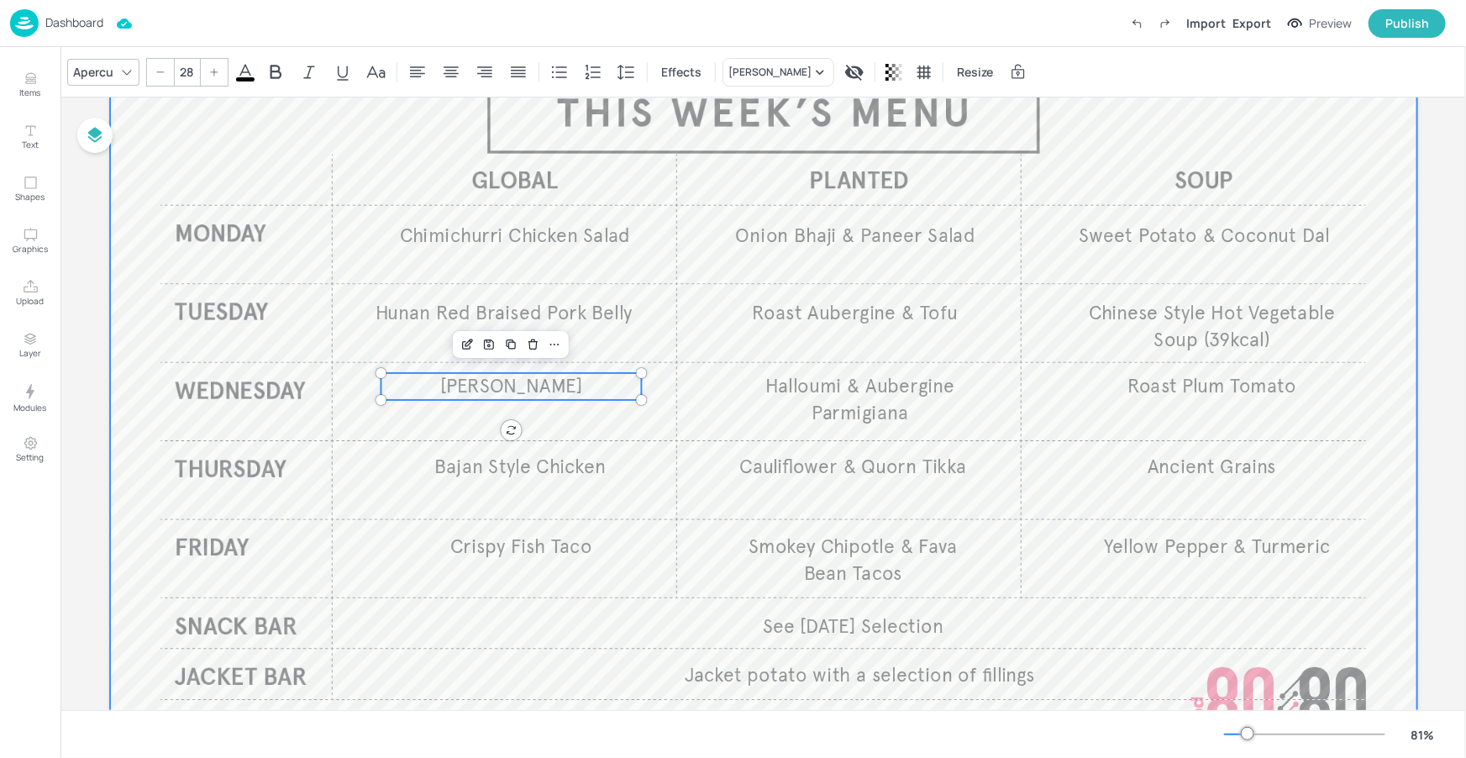
type input "28"
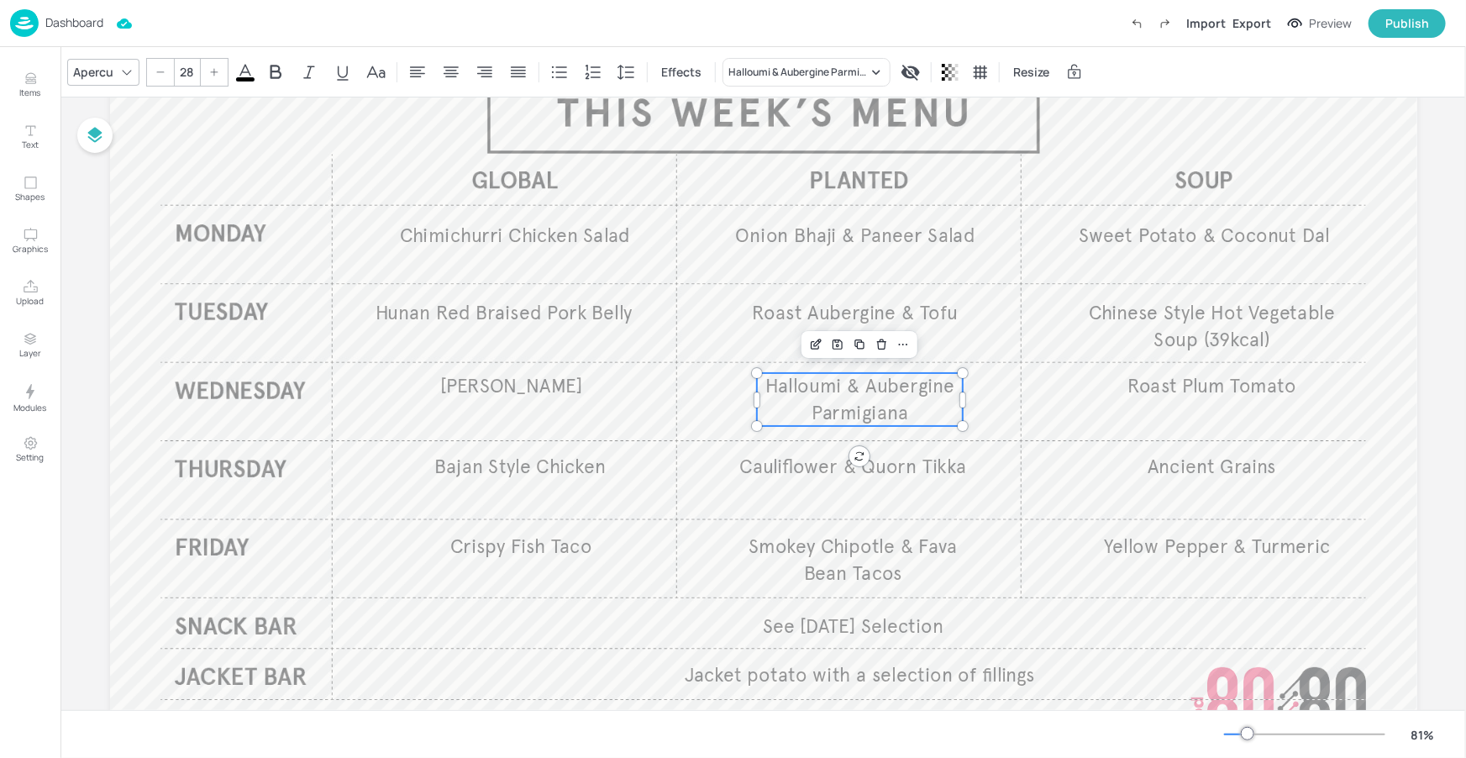
click at [860, 381] on span "Halloumi & Aubergine Parmigiana" at bounding box center [859, 400] width 188 height 50
click at [830, 71] on div "Halloumi & Aubergine Parmigiana" at bounding box center [797, 72] width 139 height 15
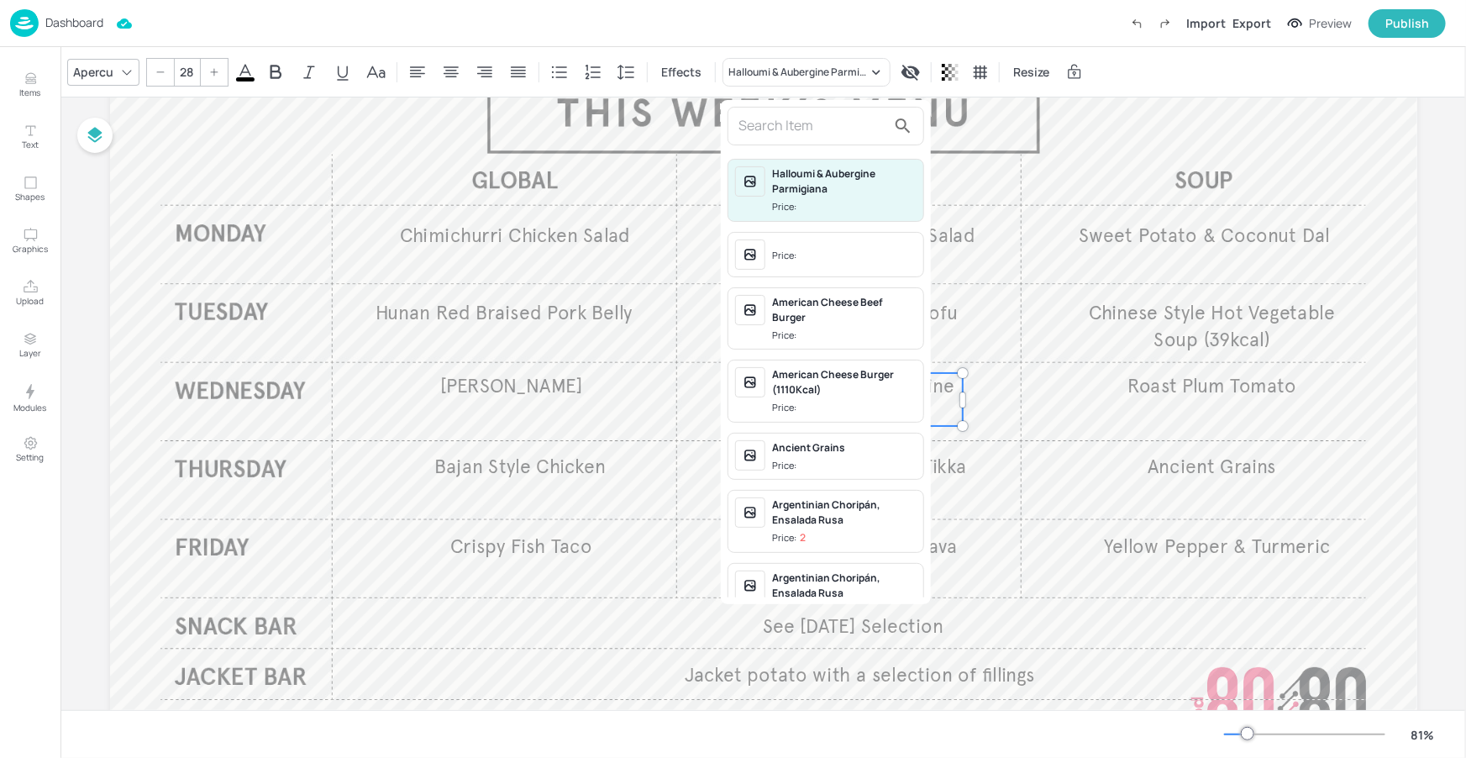
click at [826, 131] on input "text" at bounding box center [812, 126] width 148 height 27
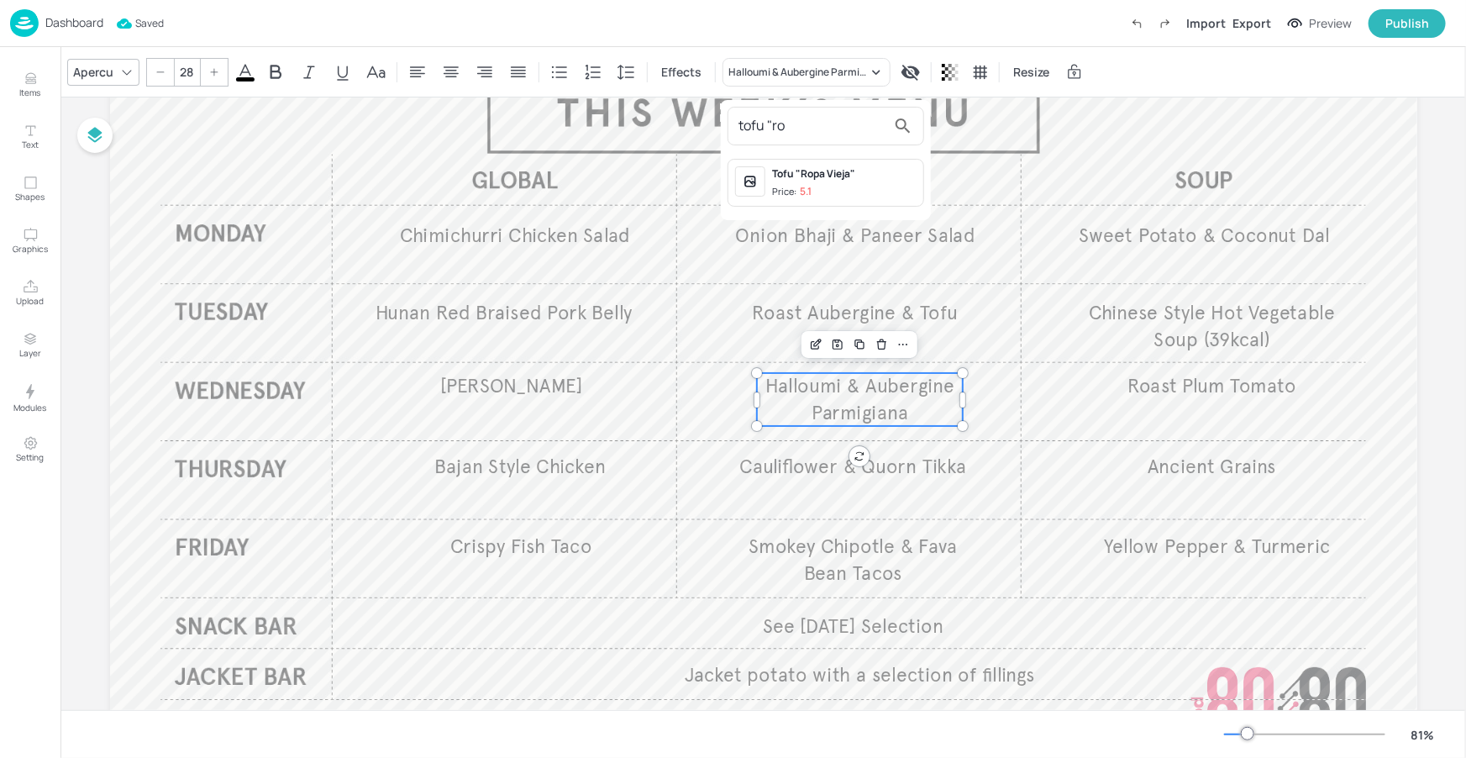
type input "tofu "ro"
click at [819, 180] on div "Tofu "Ropa Vieja"" at bounding box center [844, 173] width 144 height 15
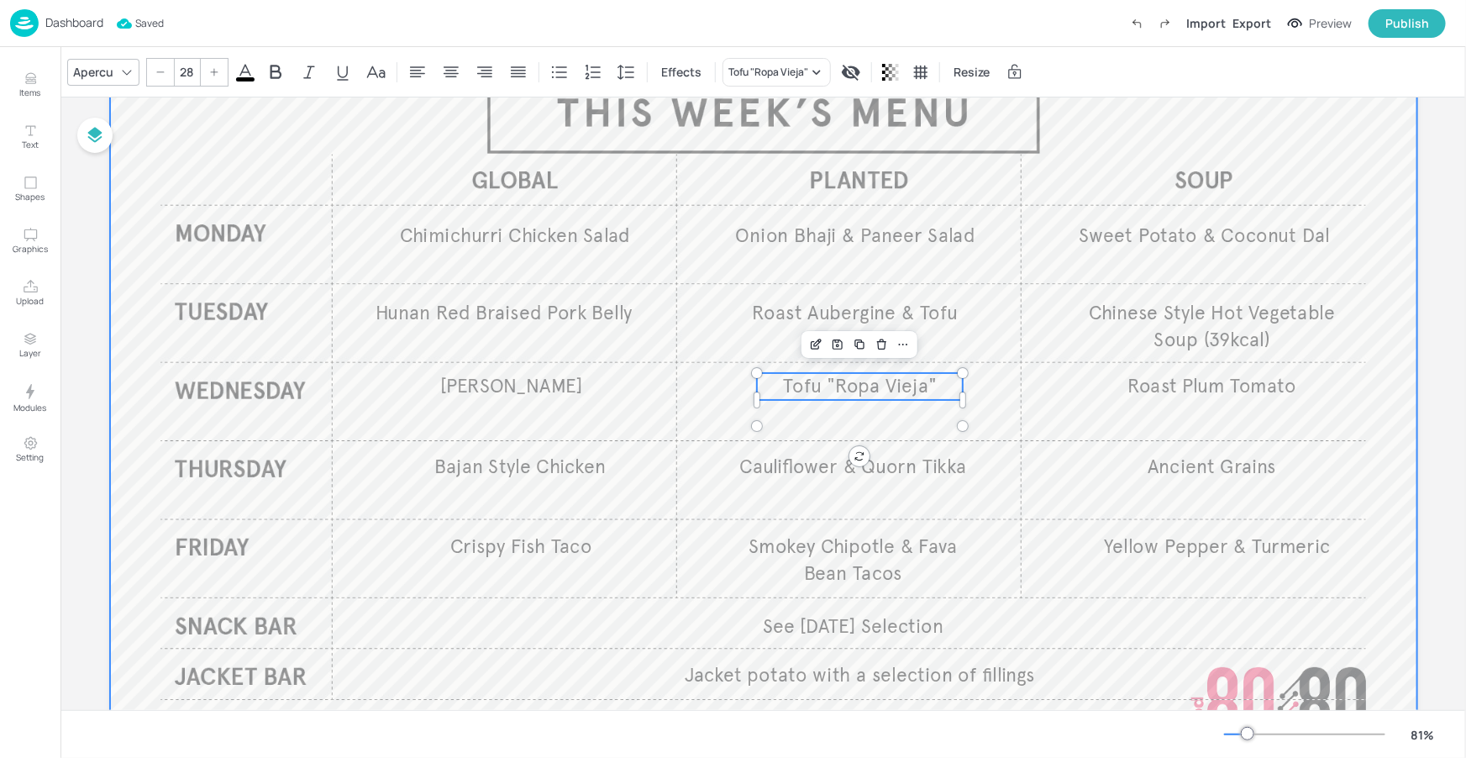
click at [1158, 139] on div at bounding box center [763, 391] width 1307 height 735
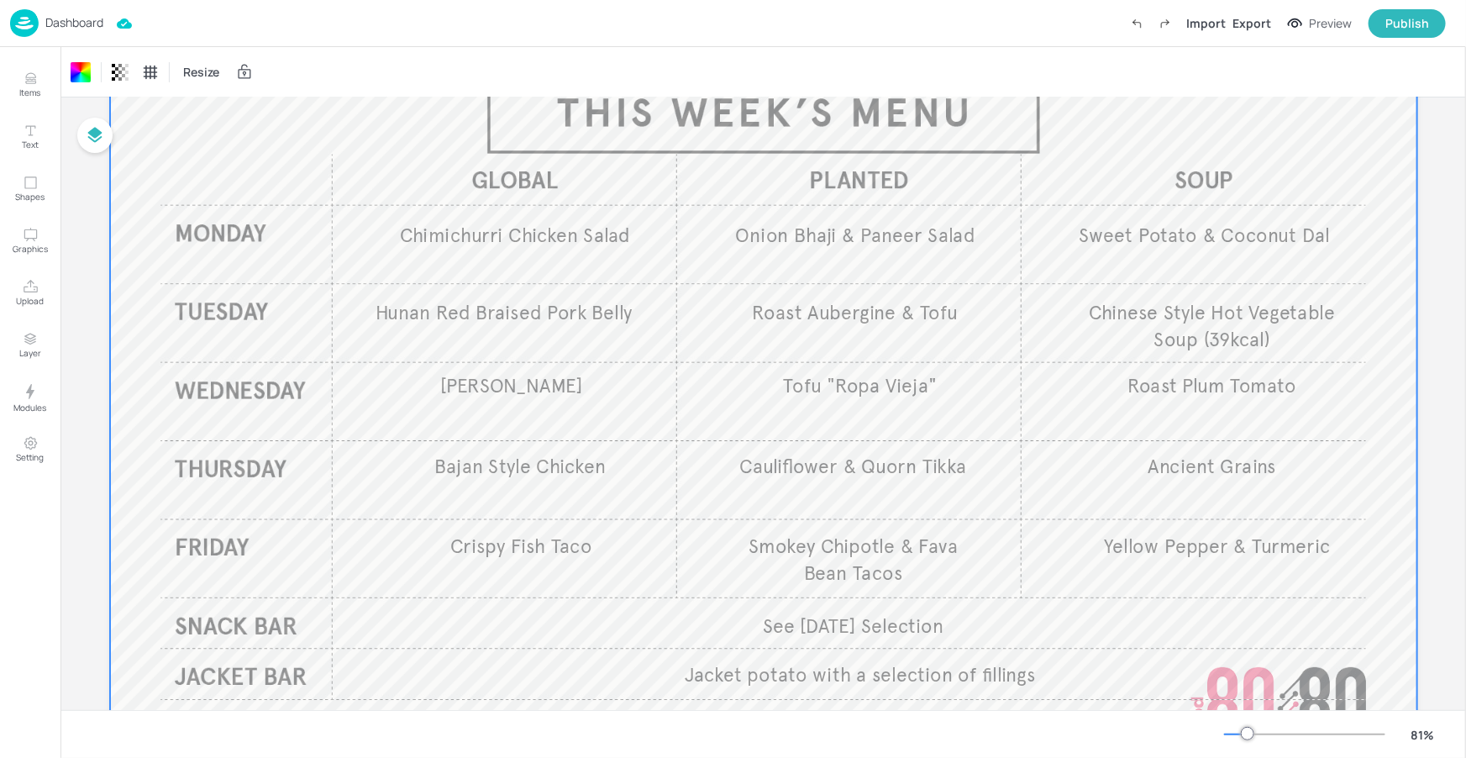
scroll to position [0, 0]
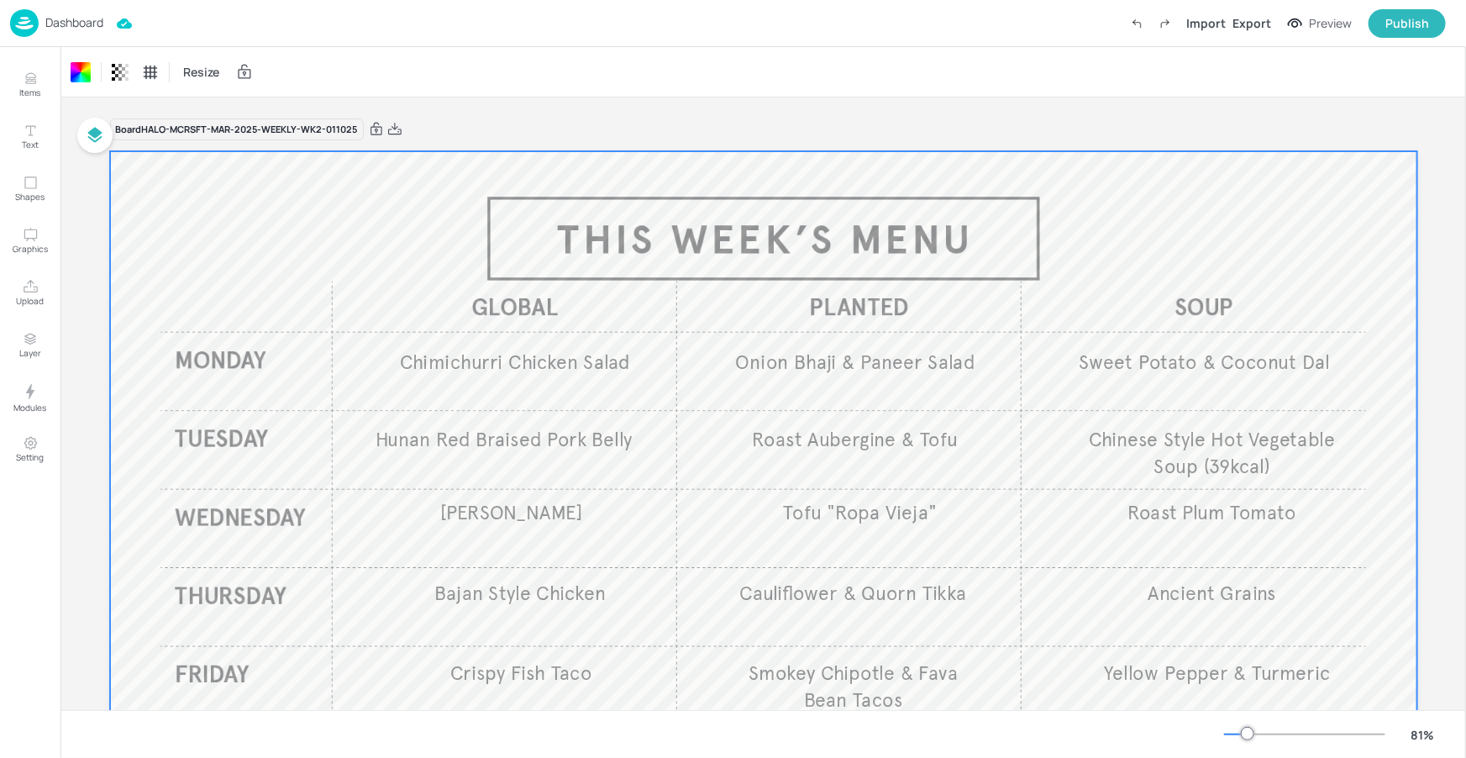
click at [702, 166] on div at bounding box center [763, 518] width 1307 height 735
